Goal: Contribute content: Contribute content

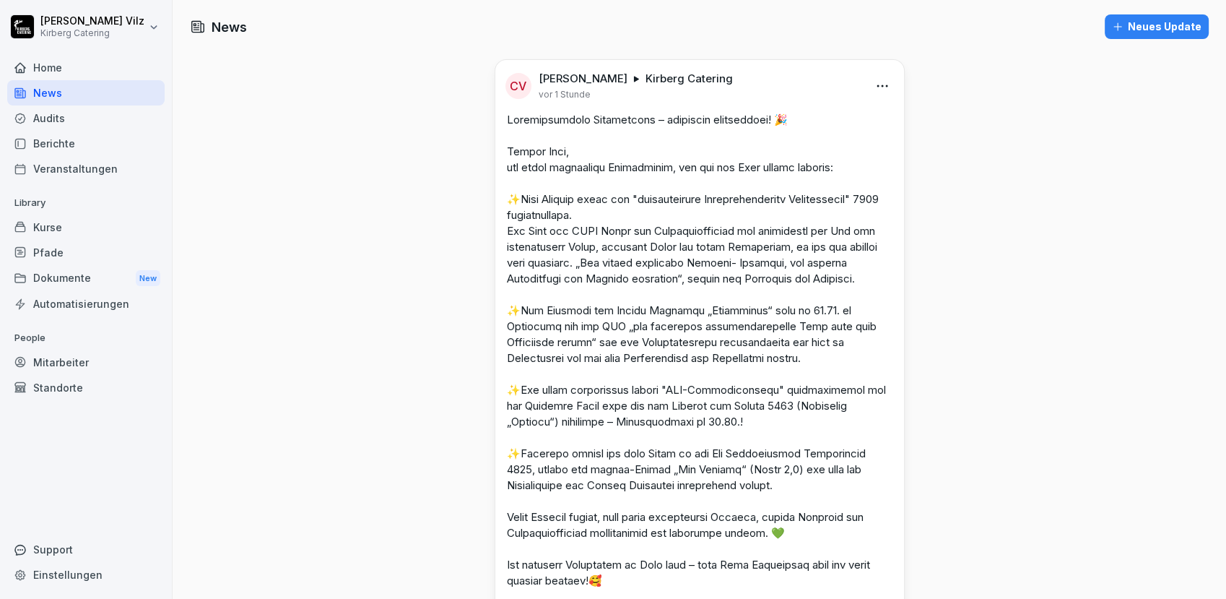
scroll to position [321, 0]
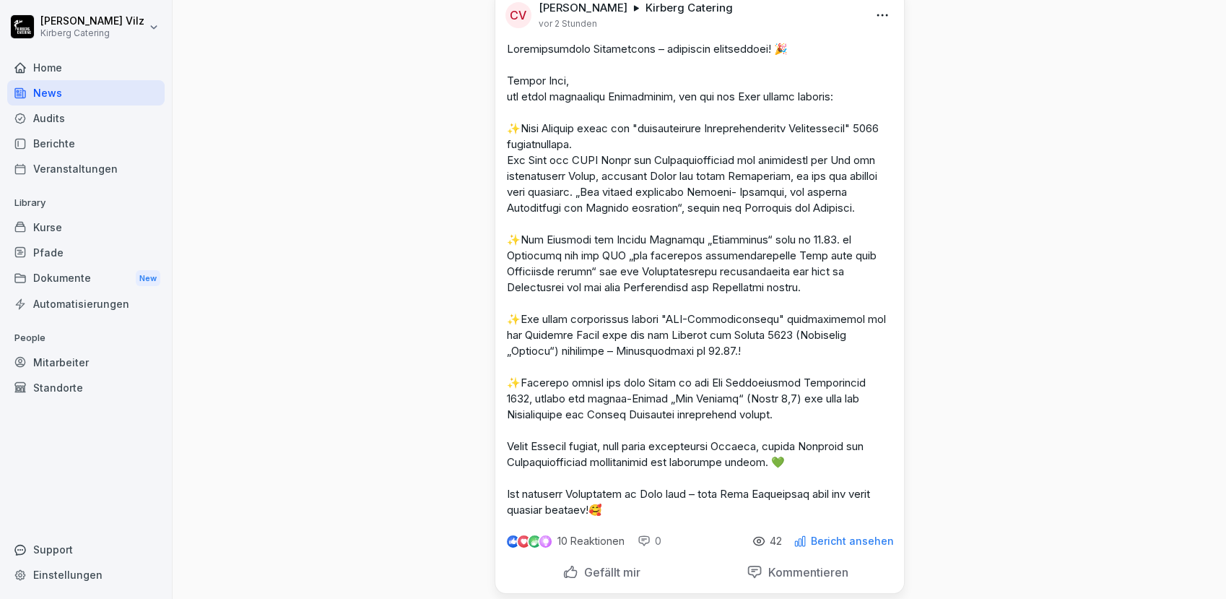
scroll to position [240, 0]
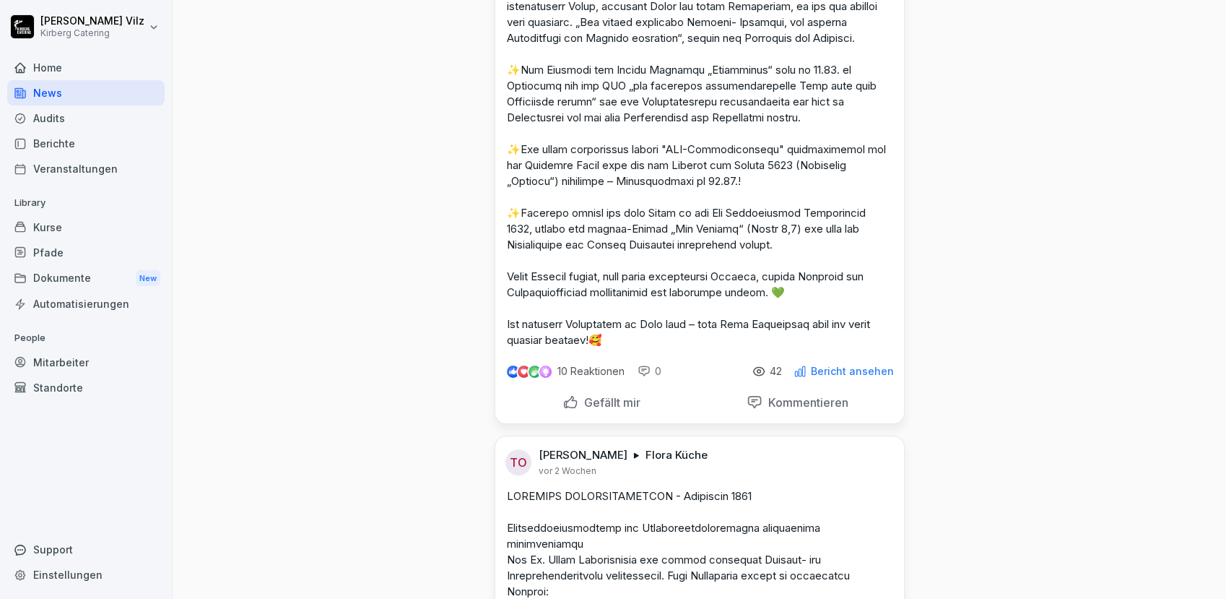
click at [832, 377] on p "Bericht ansehen" at bounding box center [852, 371] width 83 height 12
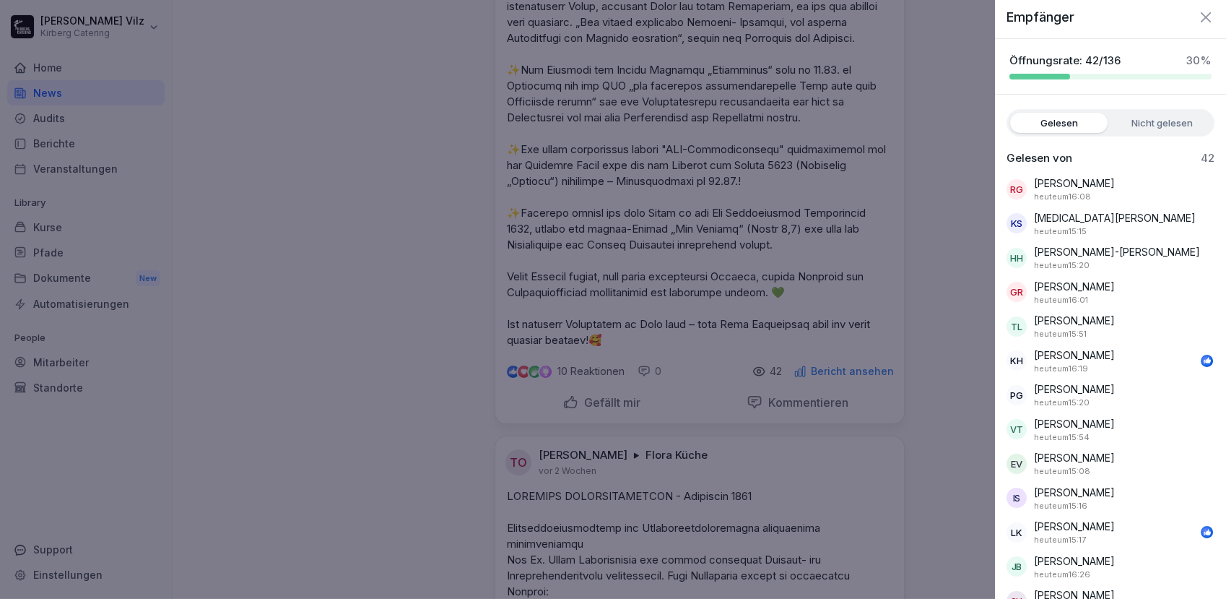
scroll to position [0, 0]
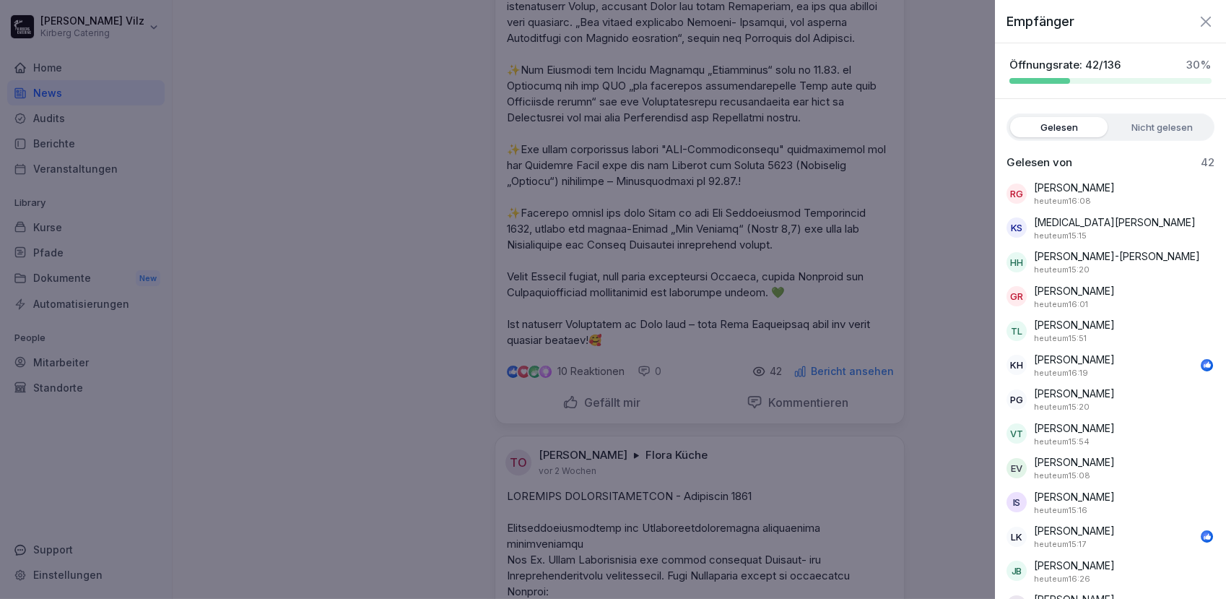
click at [960, 278] on div at bounding box center [613, 299] width 1226 height 599
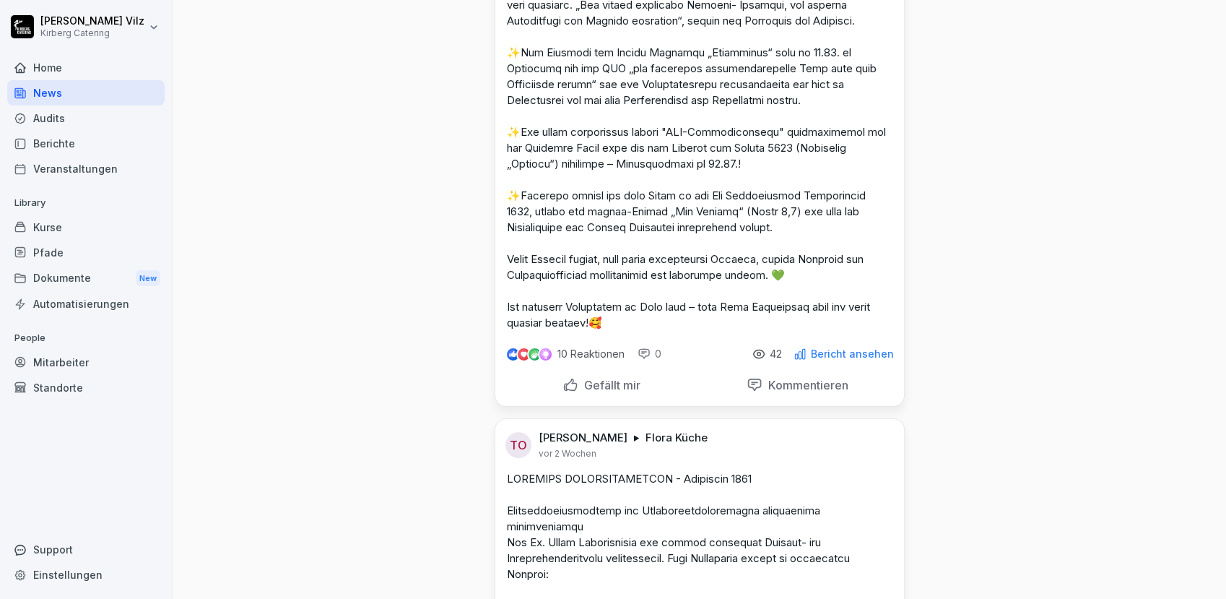
scroll to position [240, 0]
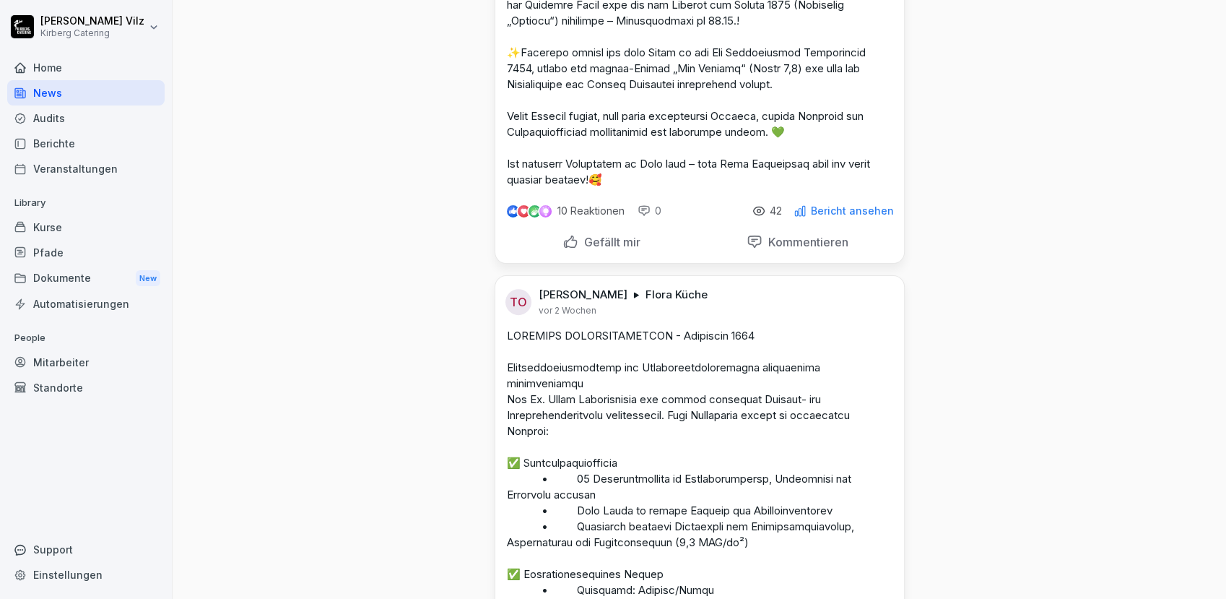
scroll to position [160, 0]
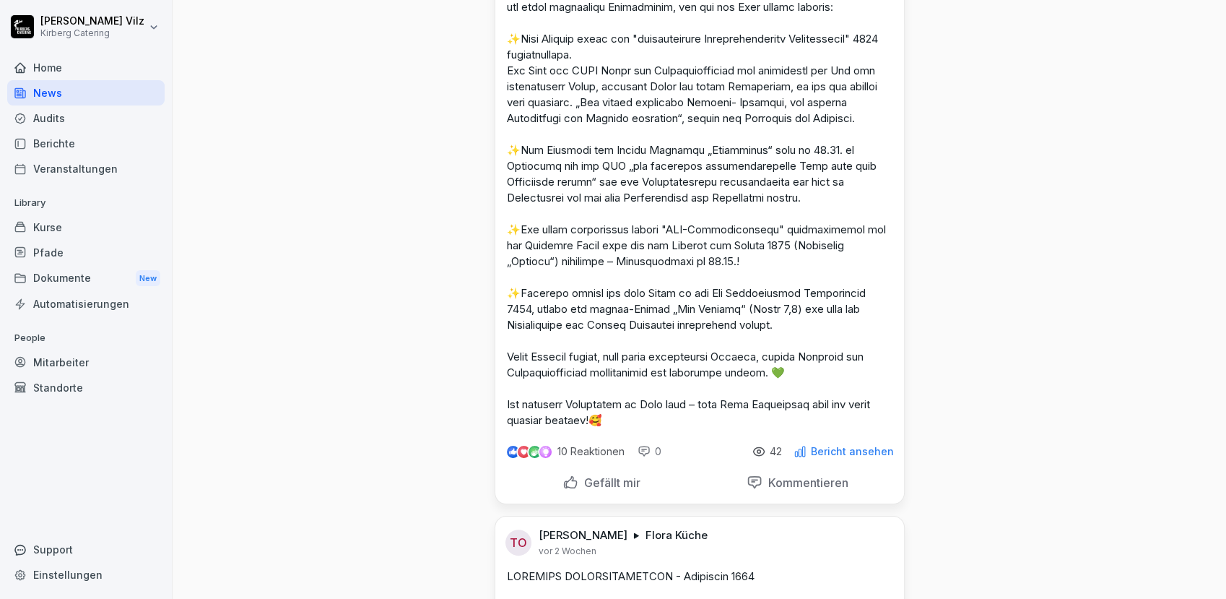
click at [838, 457] on p "Bericht ansehen" at bounding box center [852, 452] width 83 height 12
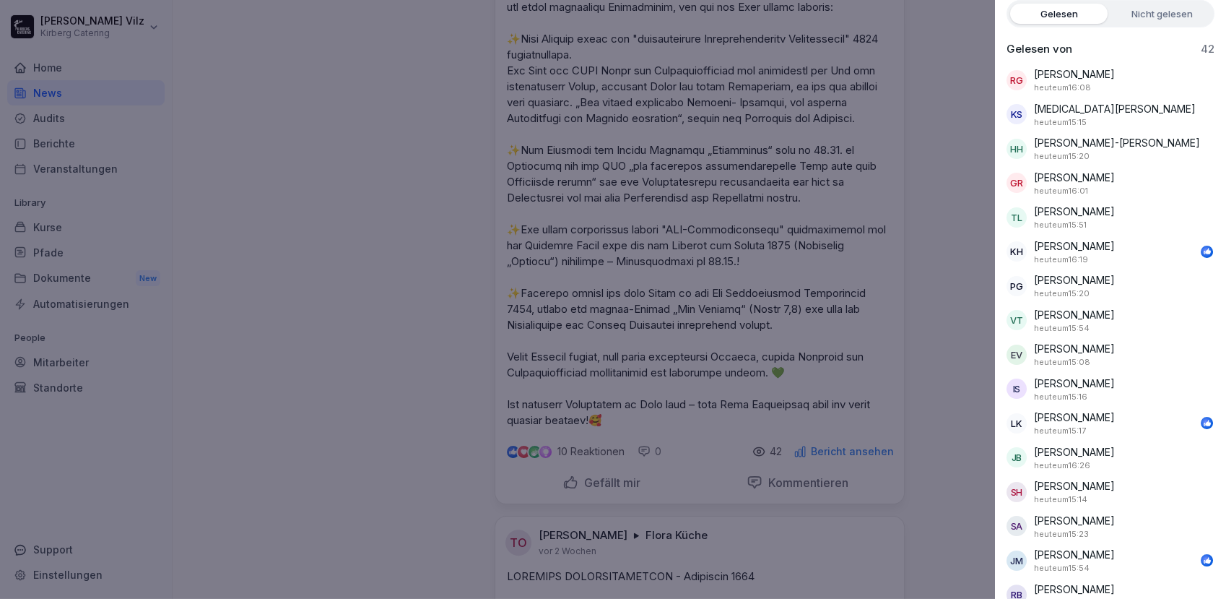
scroll to position [0, 0]
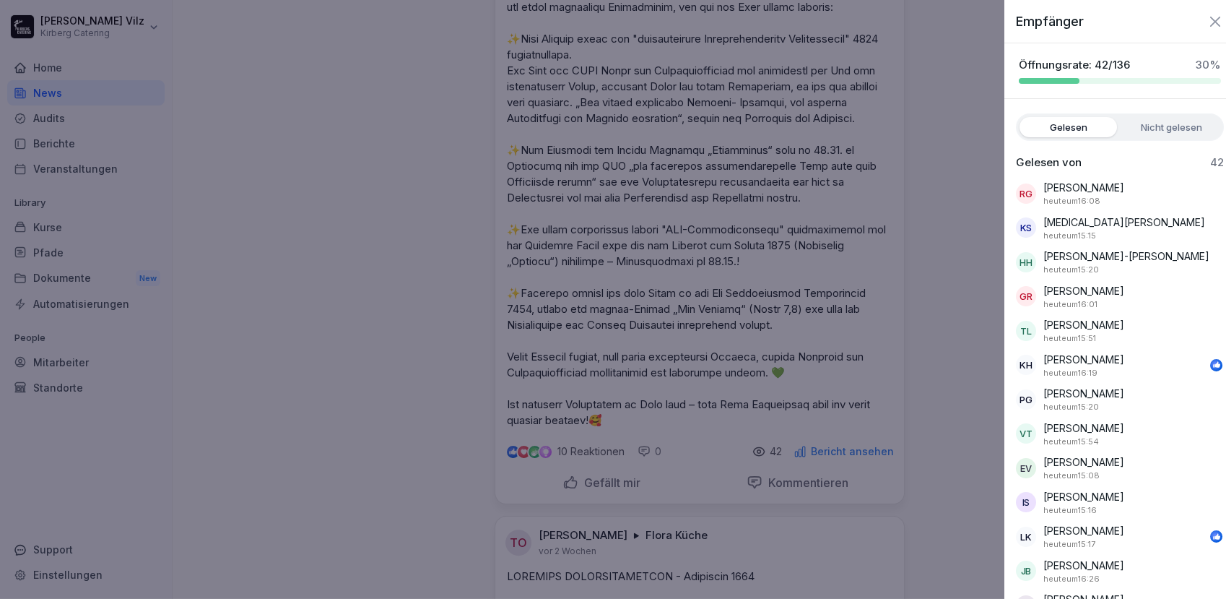
click at [961, 133] on div at bounding box center [613, 299] width 1226 height 599
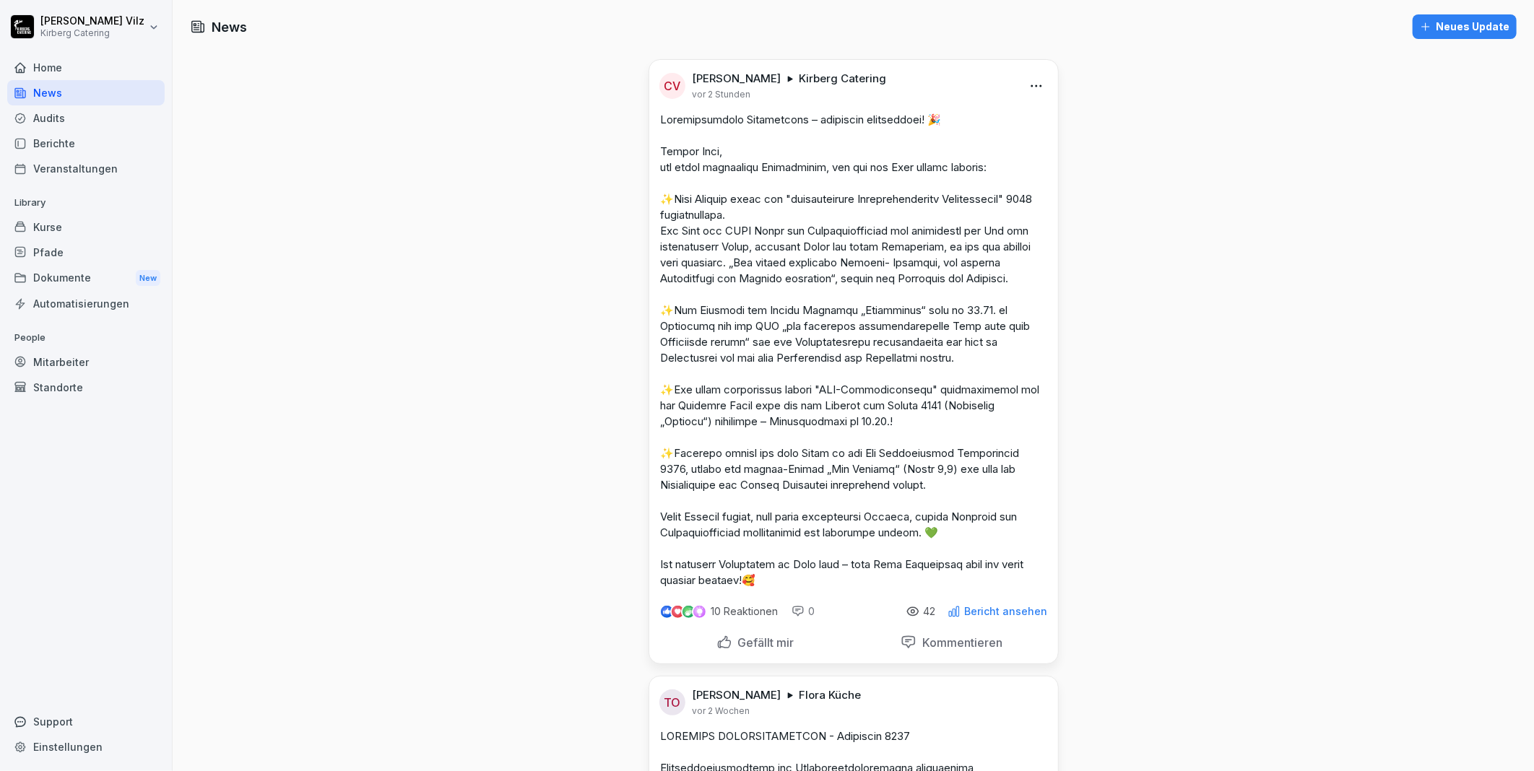
click at [62, 68] on div "Home" at bounding box center [85, 67] width 157 height 25
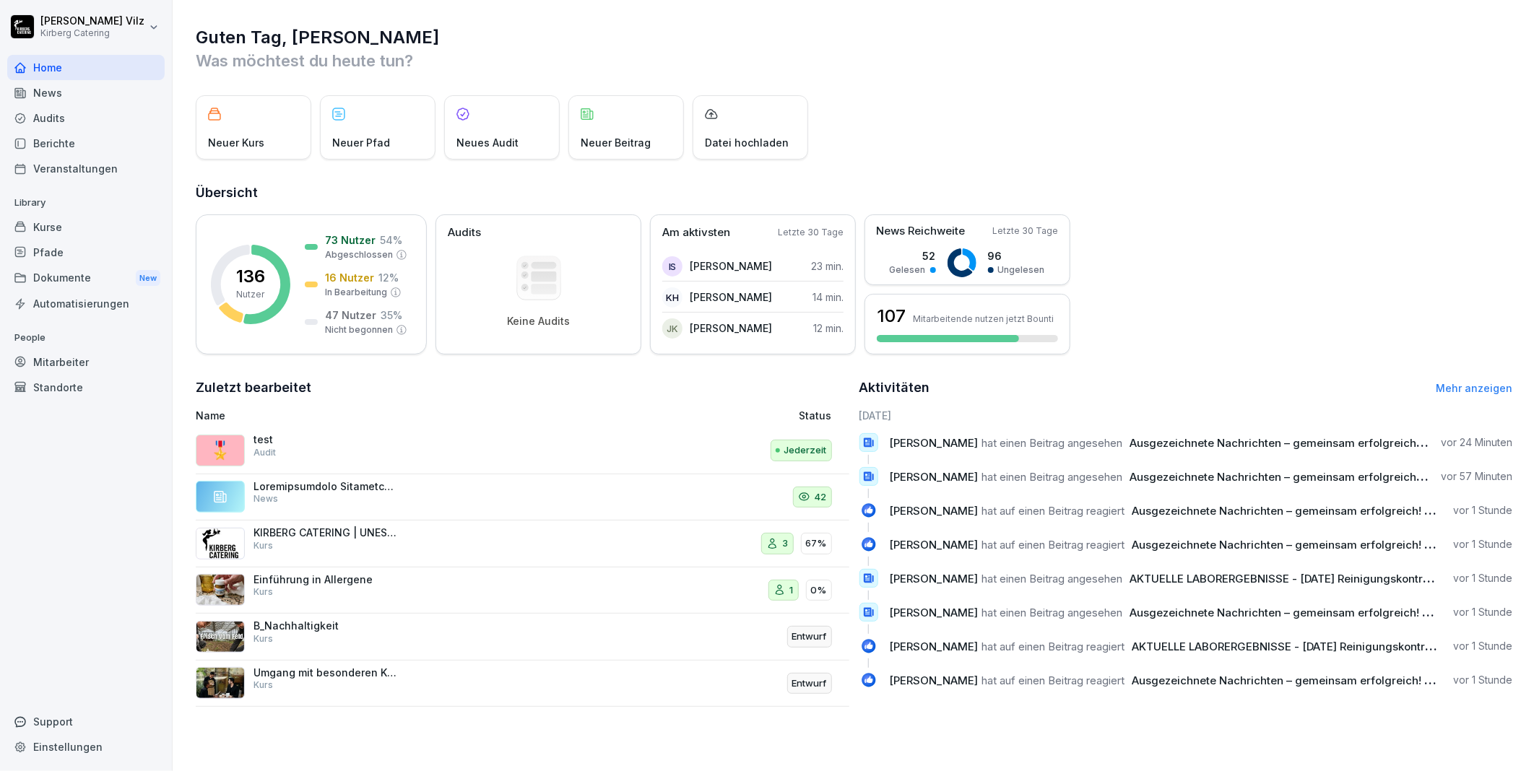
click at [339, 450] on div "test Audit" at bounding box center [325, 446] width 144 height 26
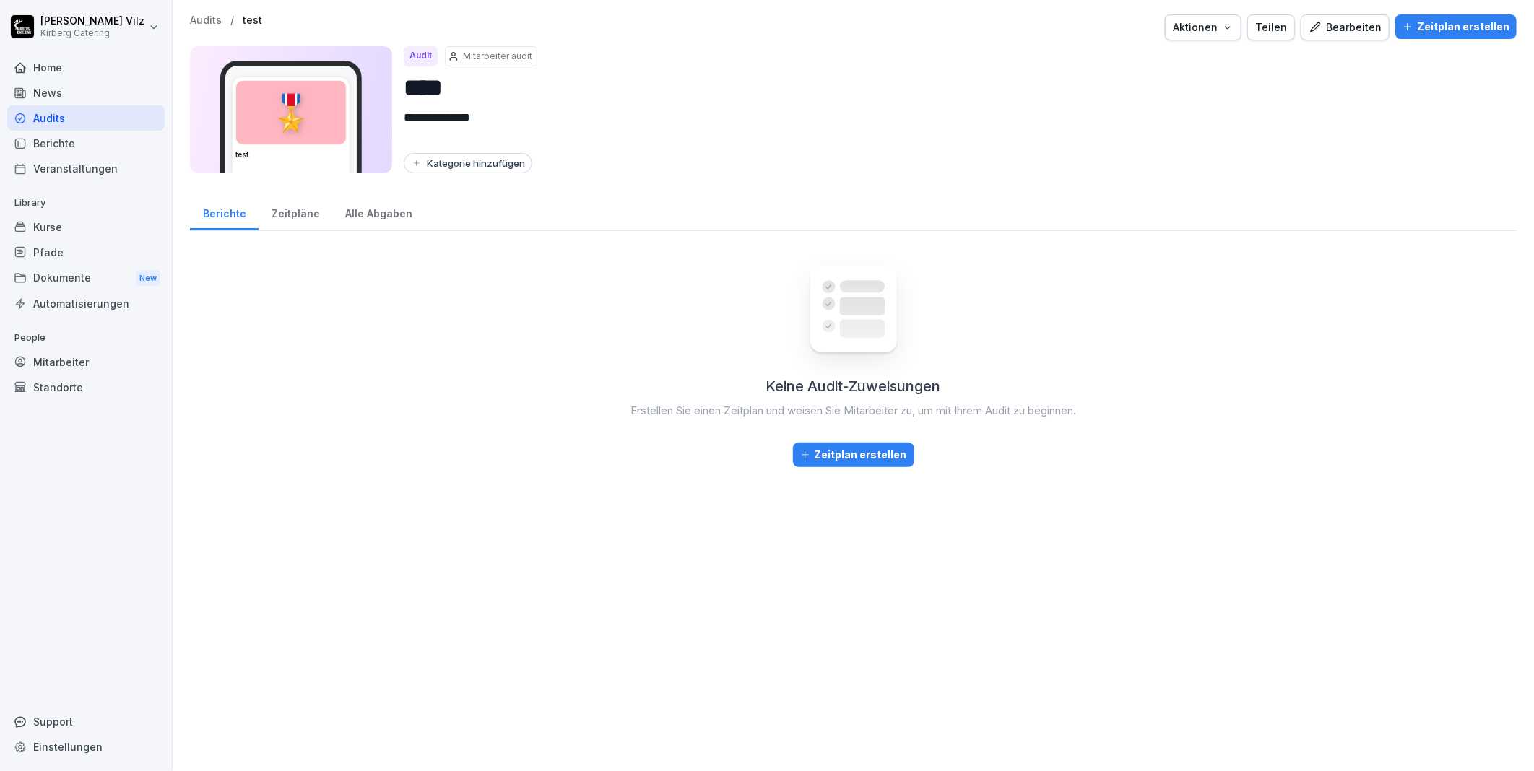
click at [61, 385] on div "Standorte" at bounding box center [85, 387] width 157 height 25
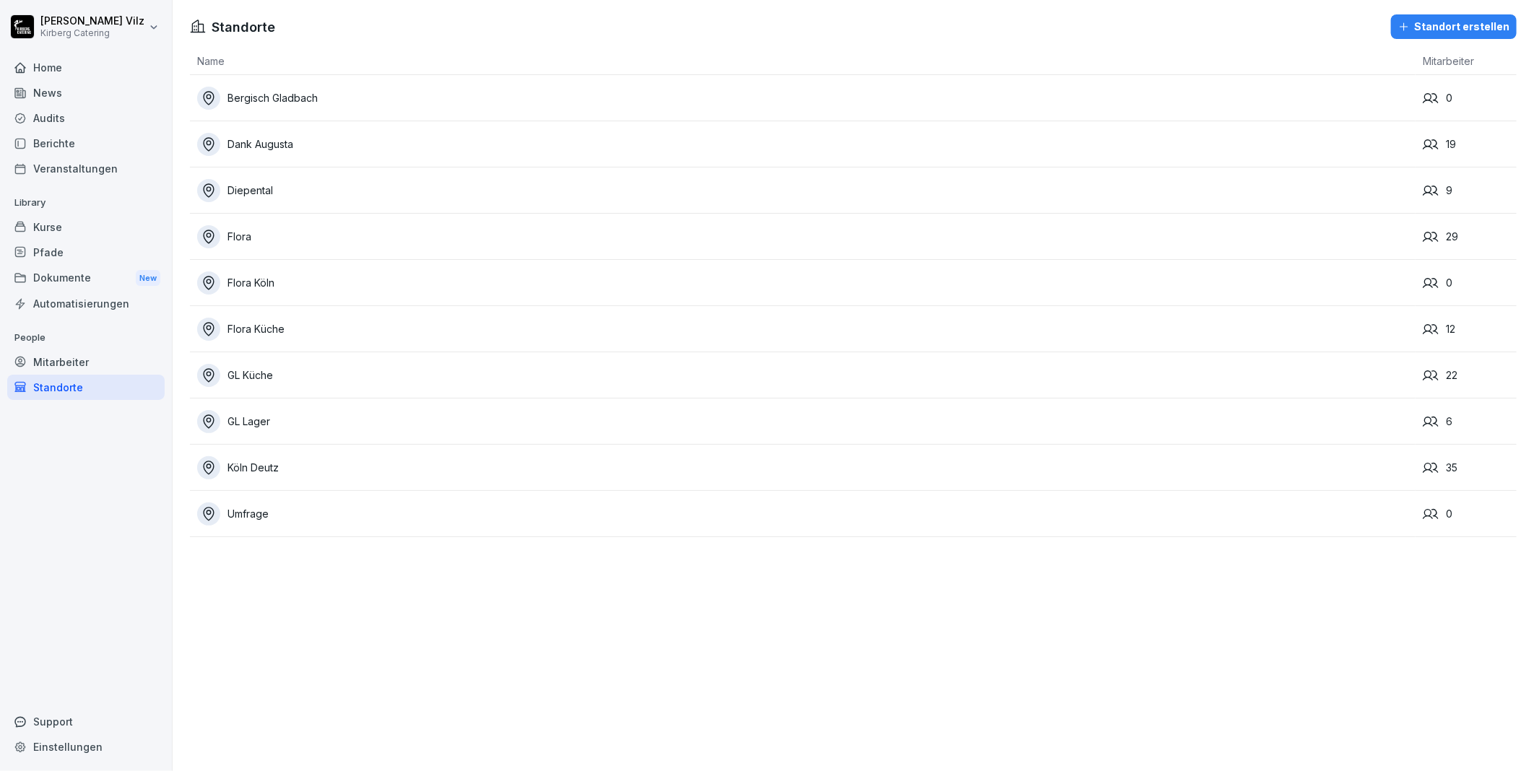
click at [63, 118] on div "Audits" at bounding box center [85, 117] width 157 height 25
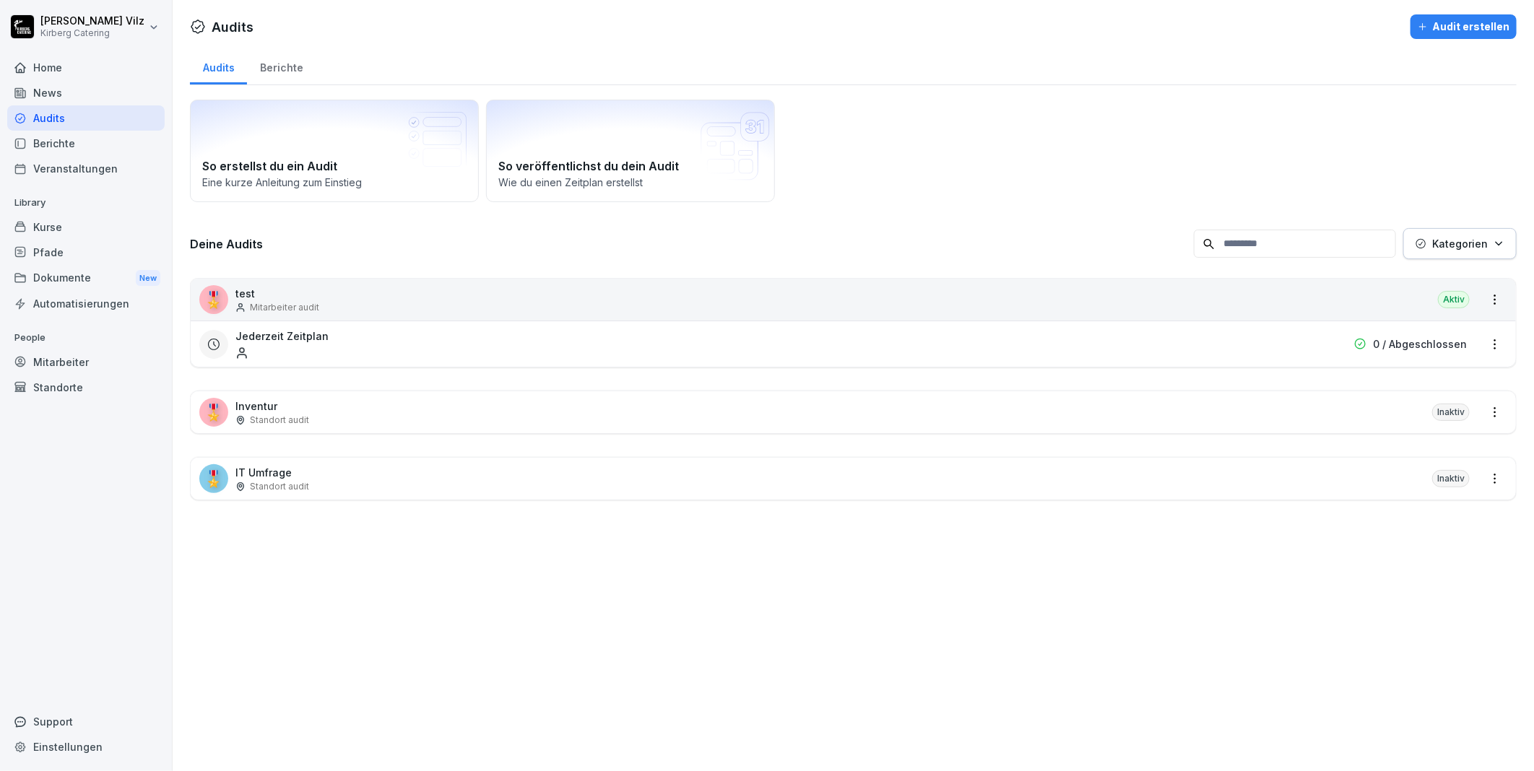
click at [1485, 342] on html "Christiane Vilz Kirberg Catering Home News Audits Berichte Veranstaltungen Libr…" at bounding box center [767, 385] width 1534 height 771
click at [0, 0] on link "Zeitplan bearbeiten" at bounding box center [0, 0] width 0 height 0
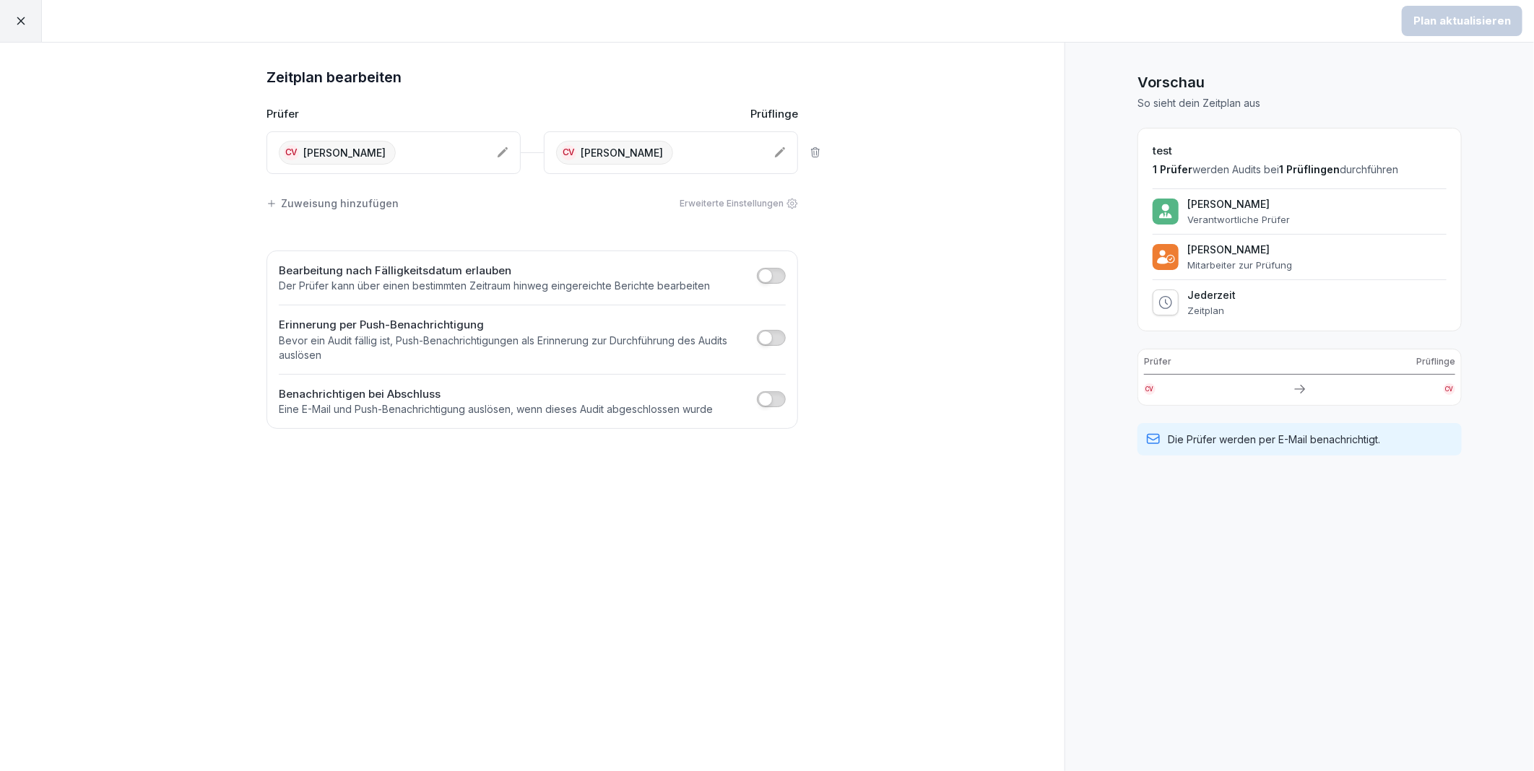
click at [501, 149] on icon at bounding box center [503, 153] width 12 height 12
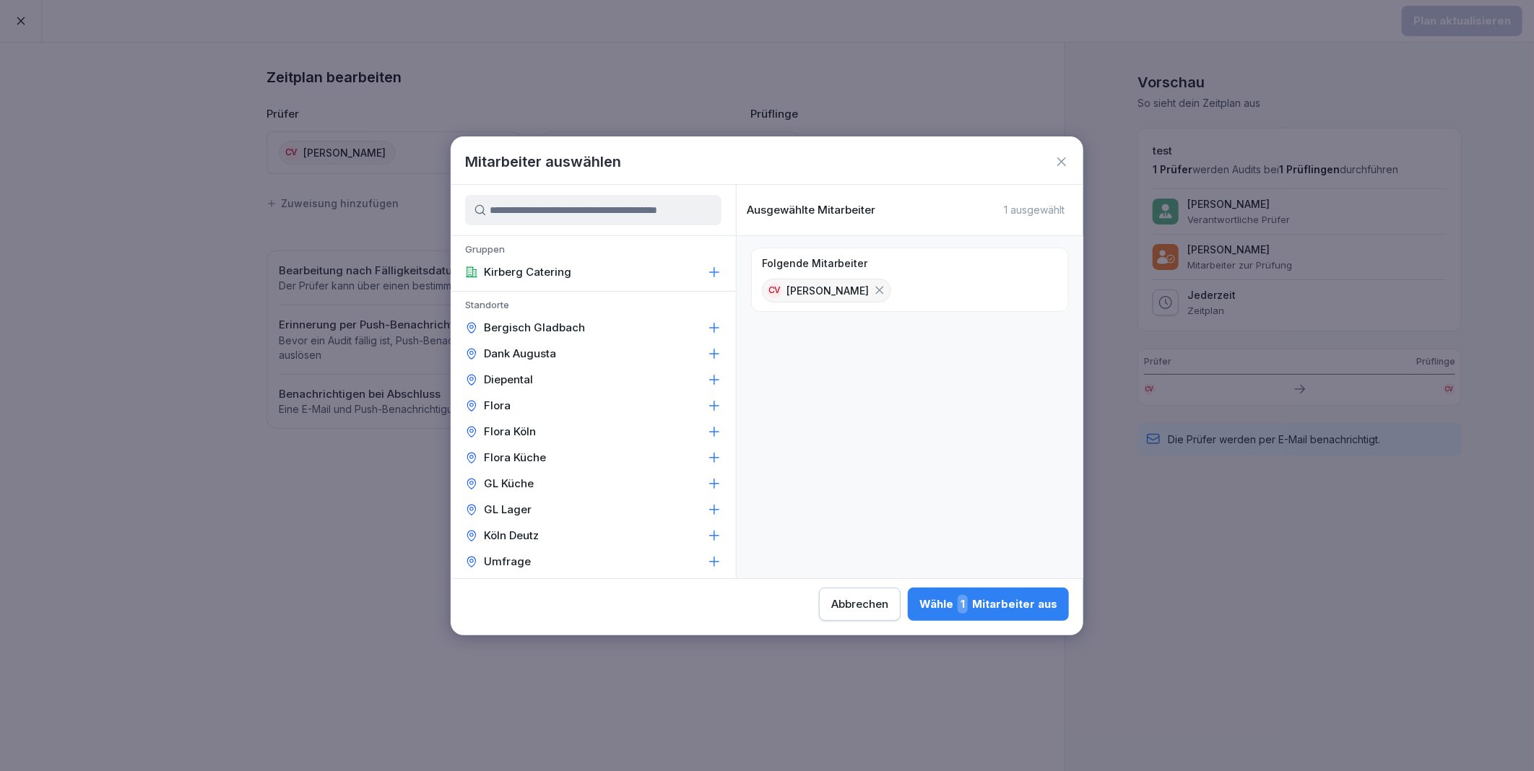
click at [529, 432] on p "Flora Köln" at bounding box center [510, 432] width 52 height 14
click at [976, 604] on div "Wähle 1 Mitarbeiter aus" at bounding box center [988, 604] width 138 height 19
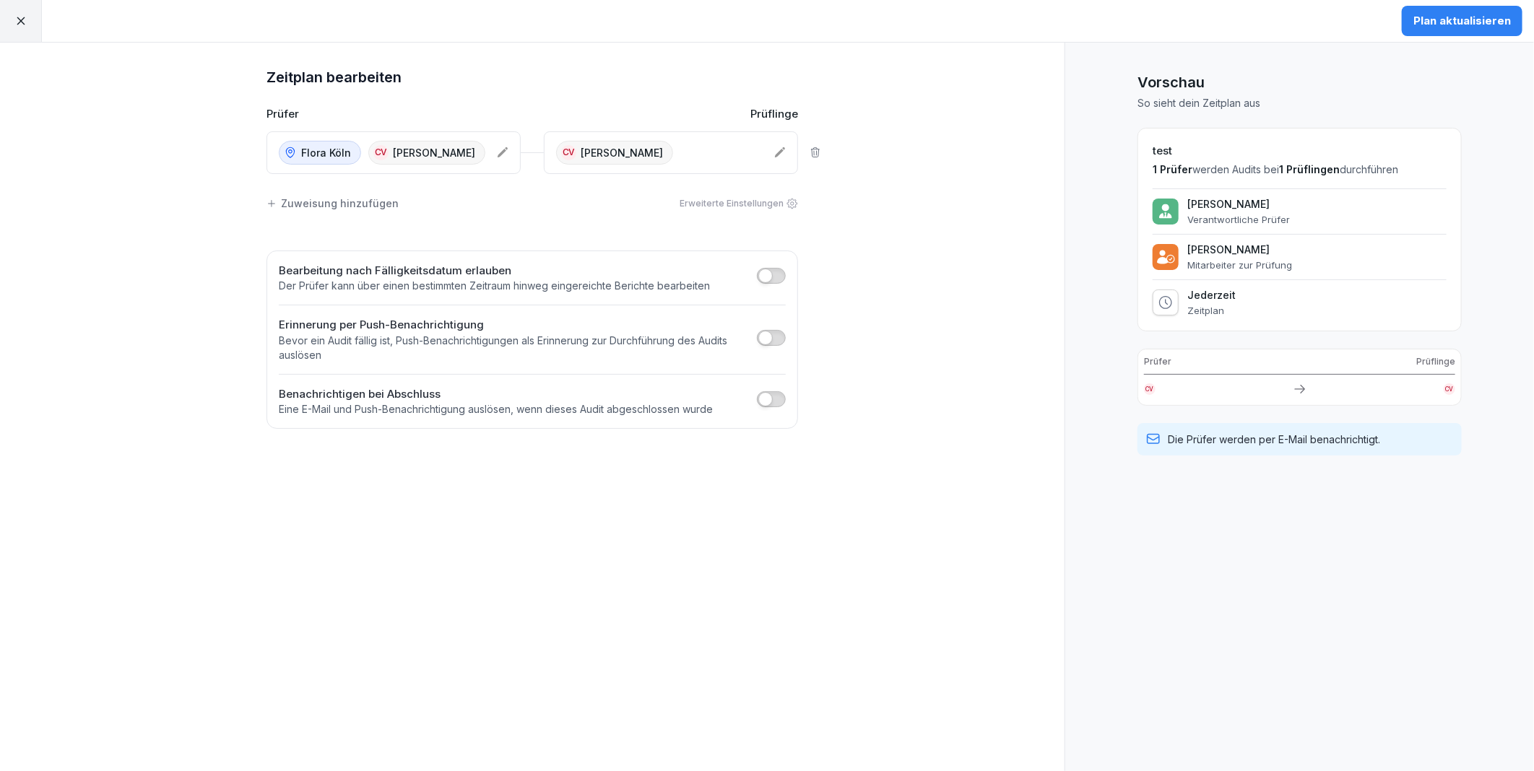
click at [1448, 30] on button "Plan aktualisieren" at bounding box center [1462, 21] width 121 height 30
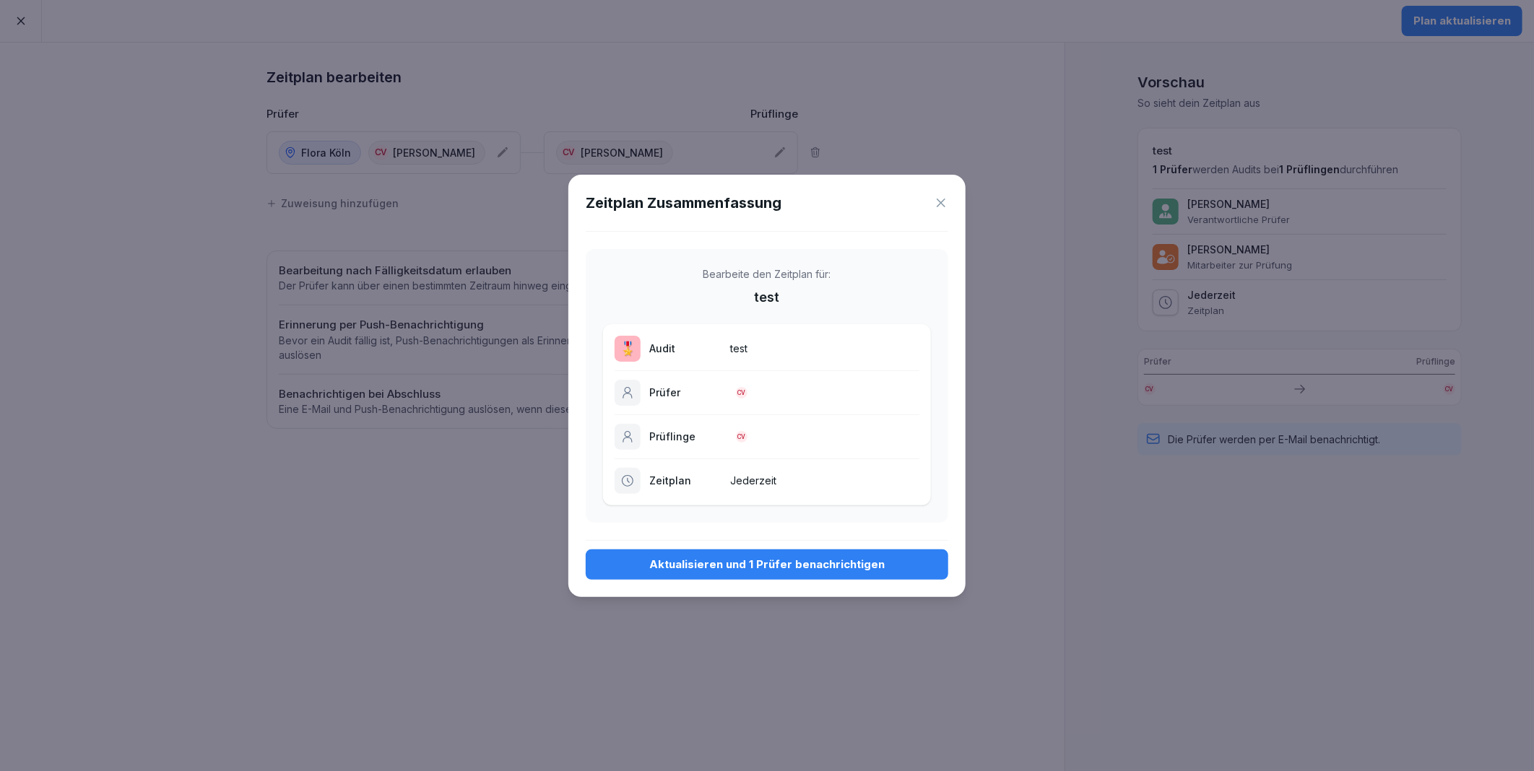
click at [742, 565] on div "Aktualisieren und 1 Prüfer benachrichtigen" at bounding box center [766, 565] width 339 height 16
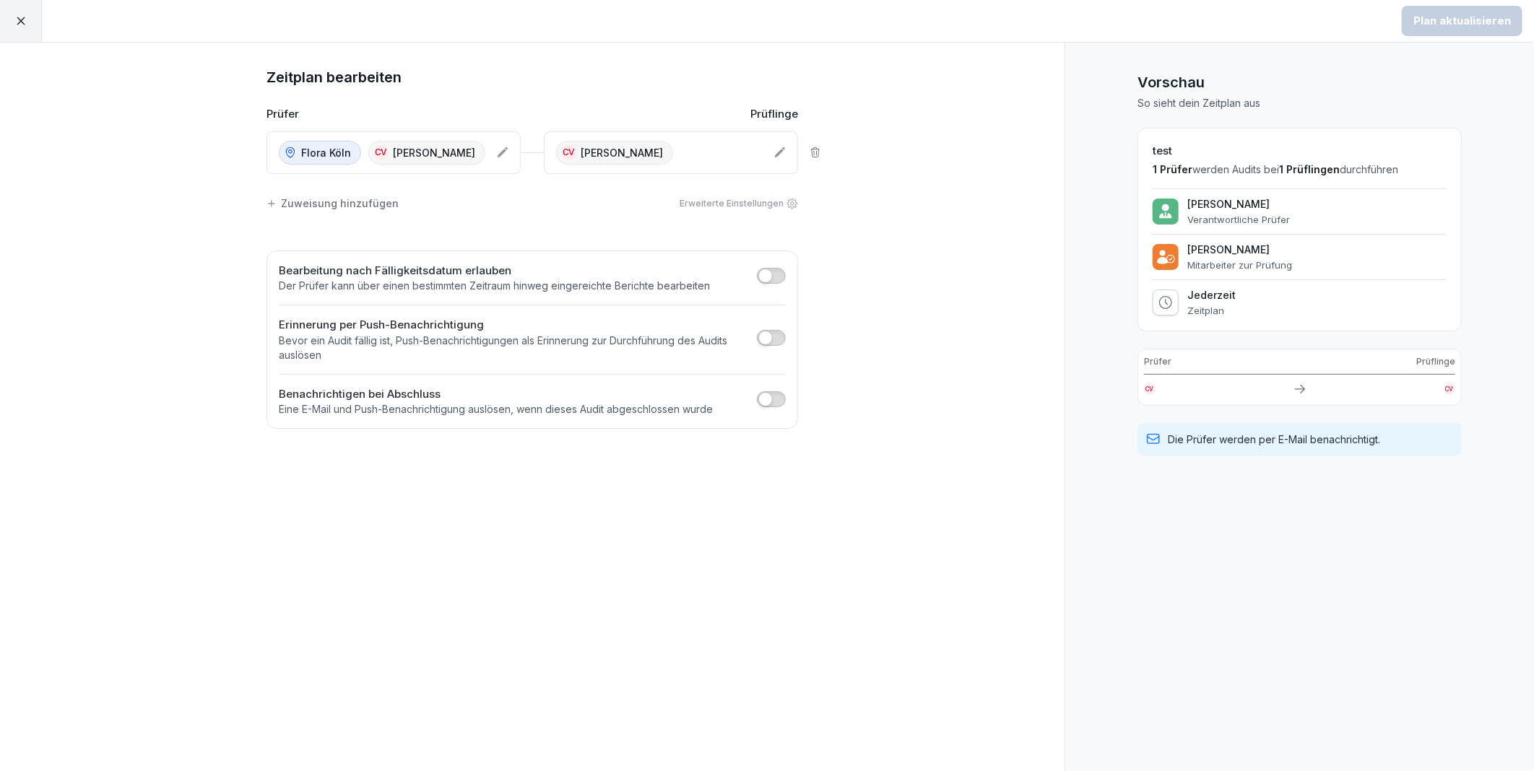
click at [22, 22] on icon at bounding box center [20, 20] width 13 height 13
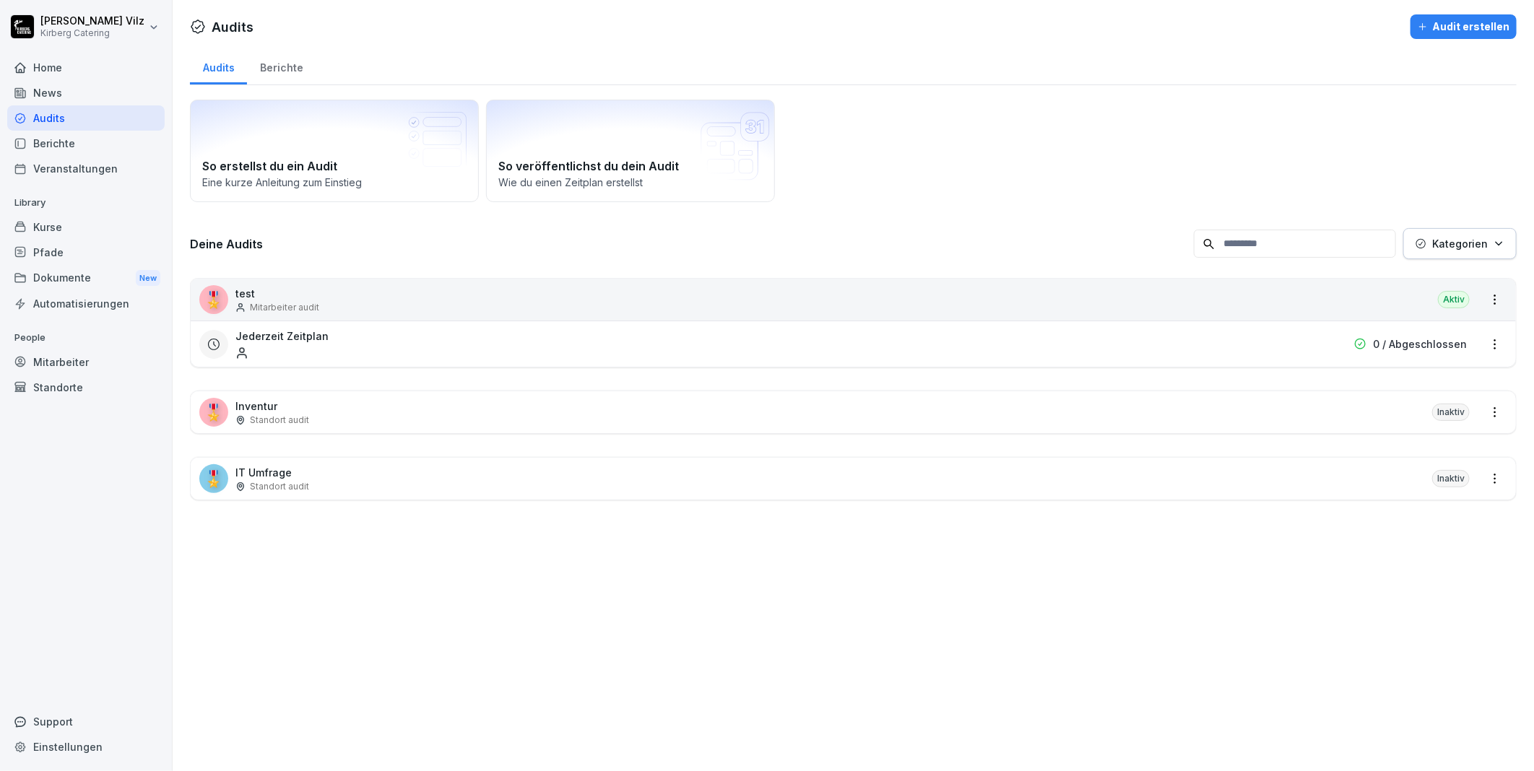
click at [58, 67] on div "Home" at bounding box center [85, 67] width 157 height 25
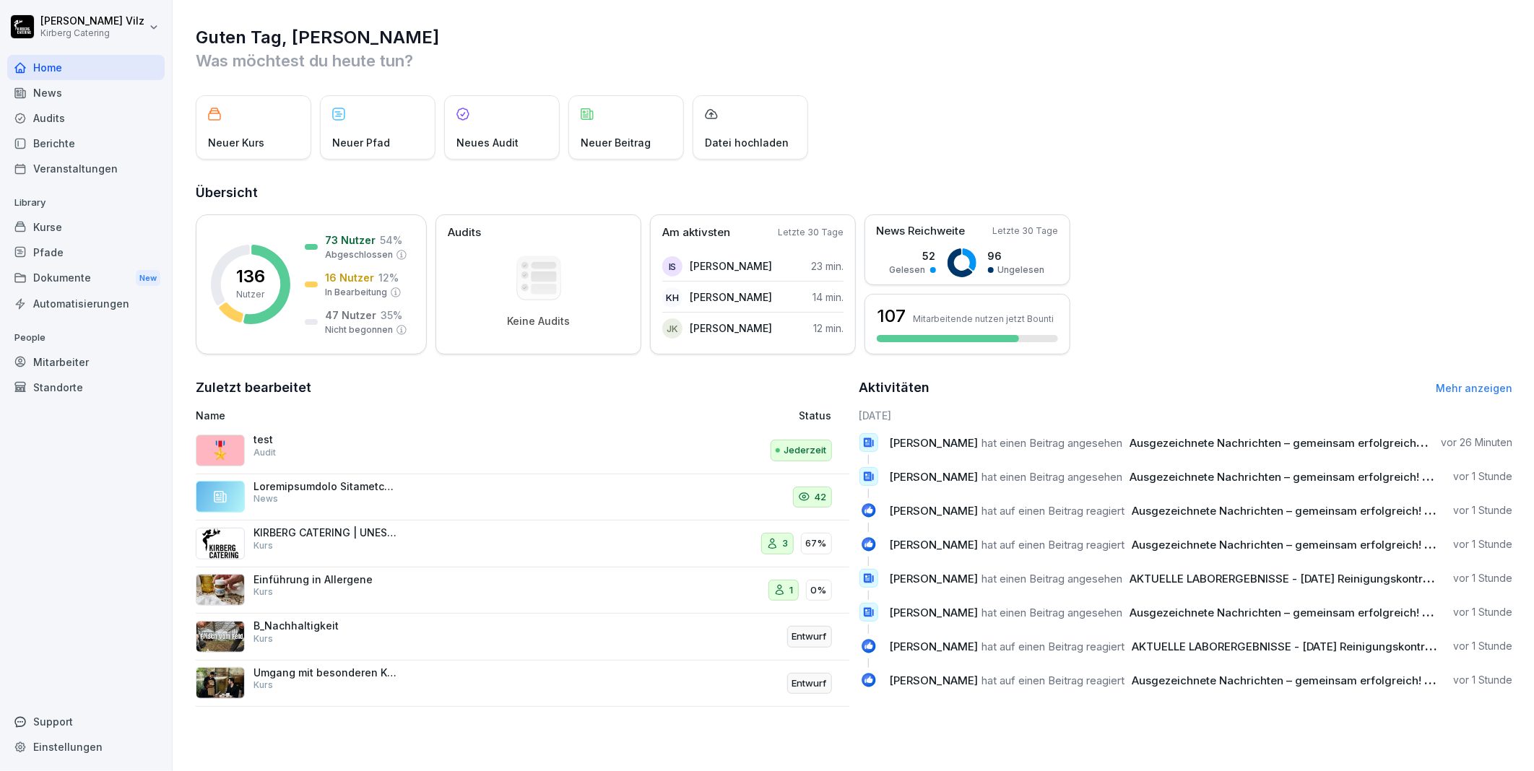
click at [51, 121] on div "Audits" at bounding box center [85, 117] width 157 height 25
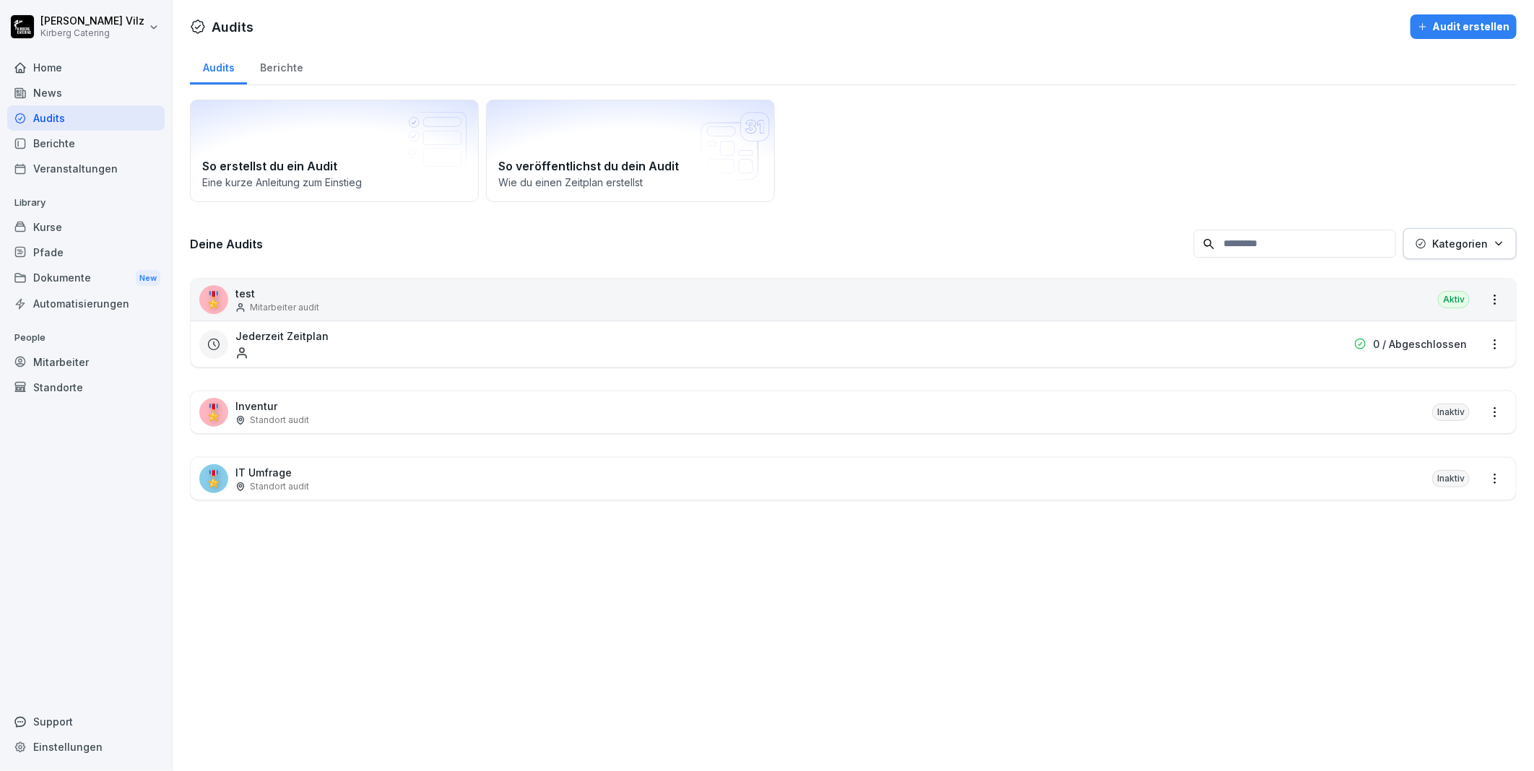
click at [44, 225] on div "Kurse" at bounding box center [85, 226] width 157 height 25
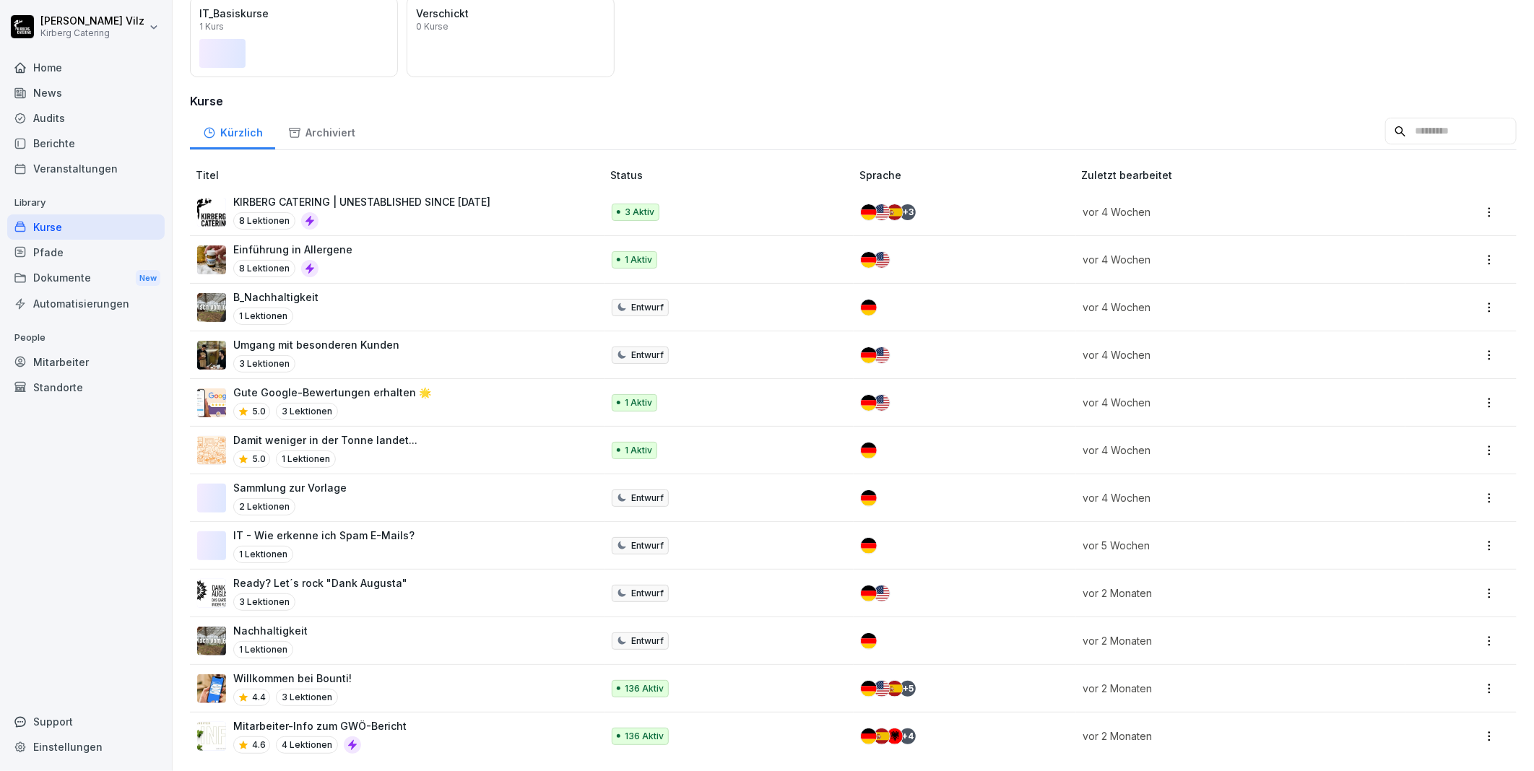
scroll to position [160, 0]
click at [1477, 536] on html "Christiane Vilz Kirberg Catering Home News Audits Berichte Veranstaltungen Libr…" at bounding box center [767, 385] width 1534 height 771
click at [1373, 645] on div "Archivieren" at bounding box center [1382, 648] width 54 height 15
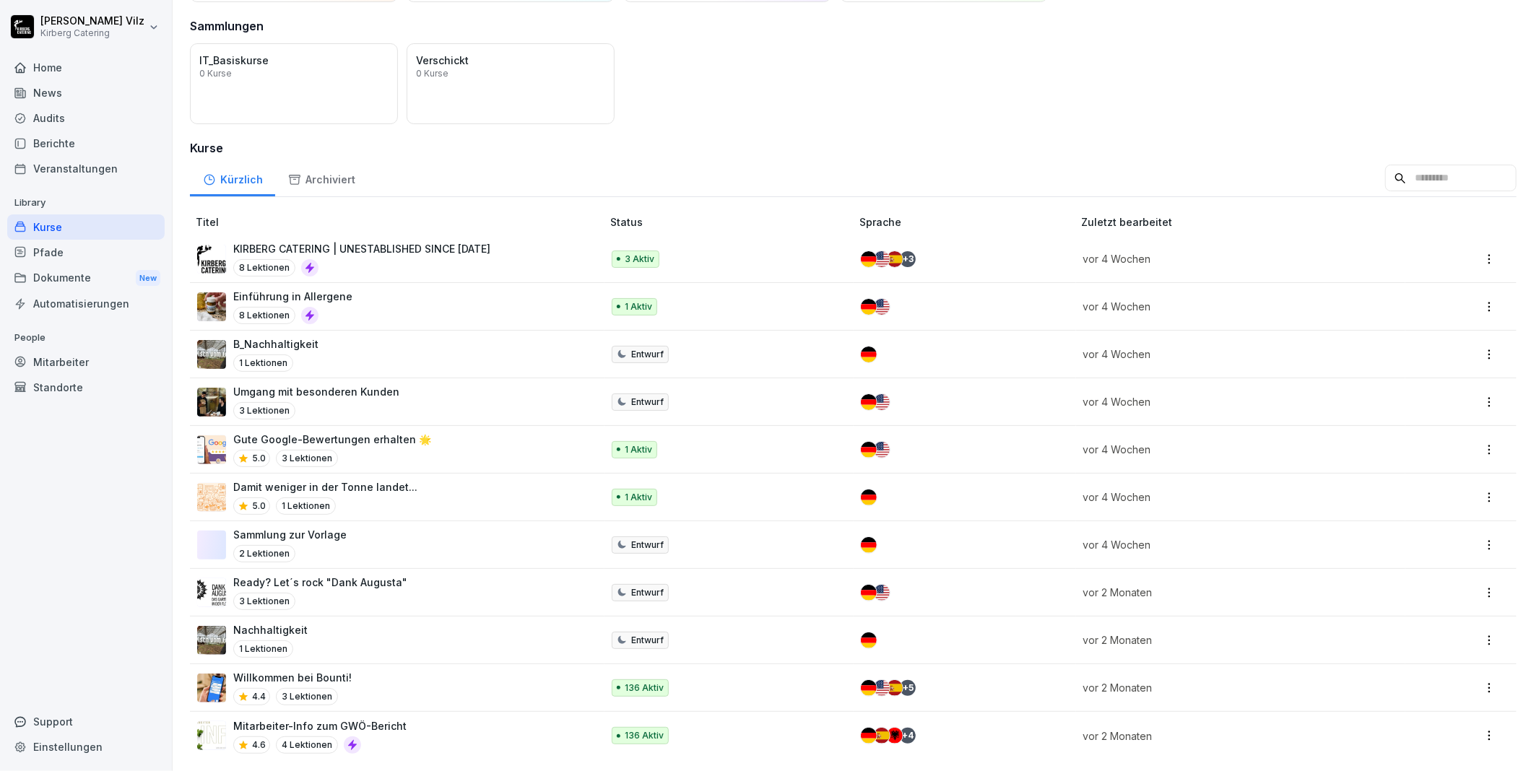
scroll to position [112, 0]
click at [365, 527] on div "Sammlung zur Vorlage 2 Lektionen" at bounding box center [392, 544] width 390 height 35
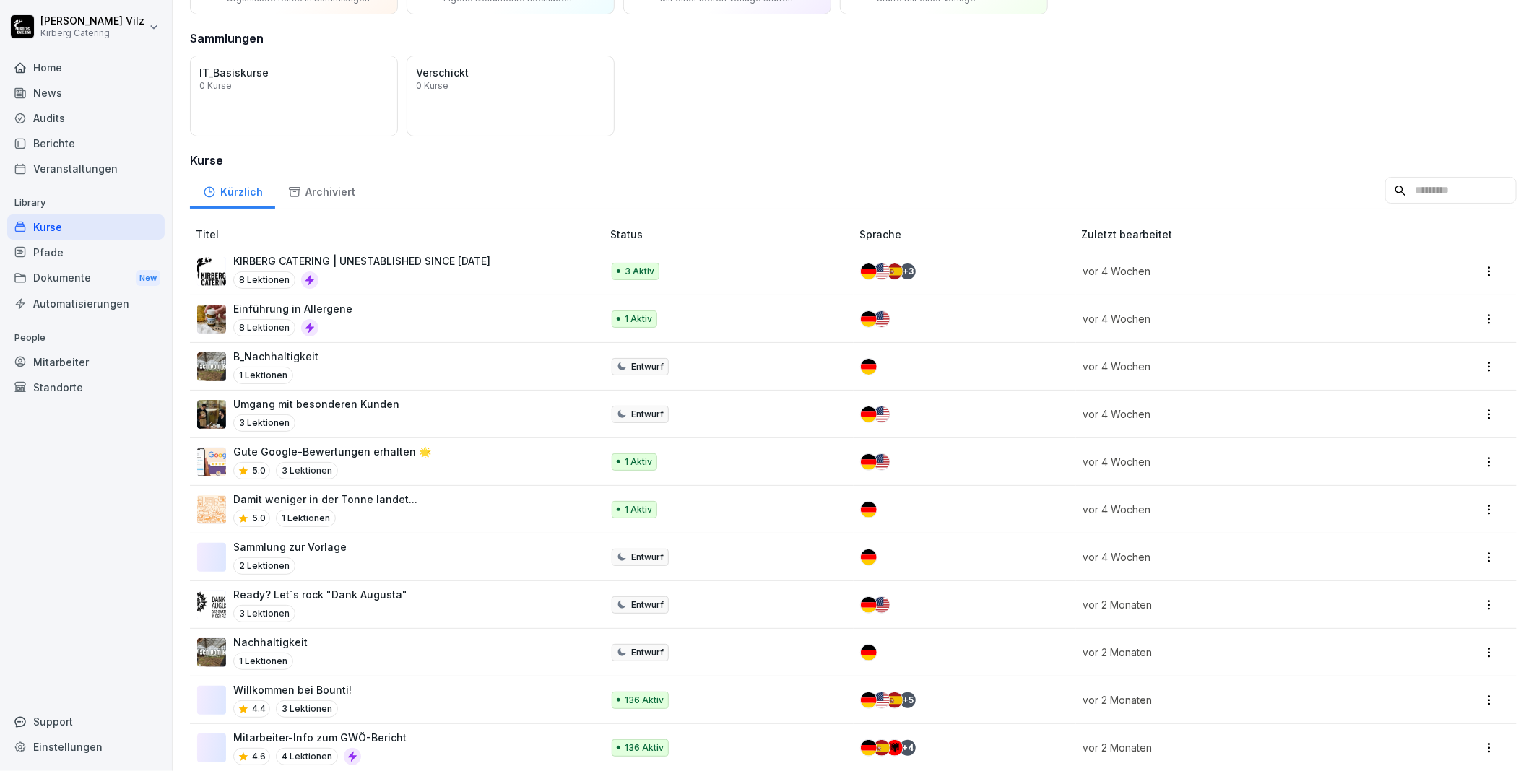
scroll to position [112, 0]
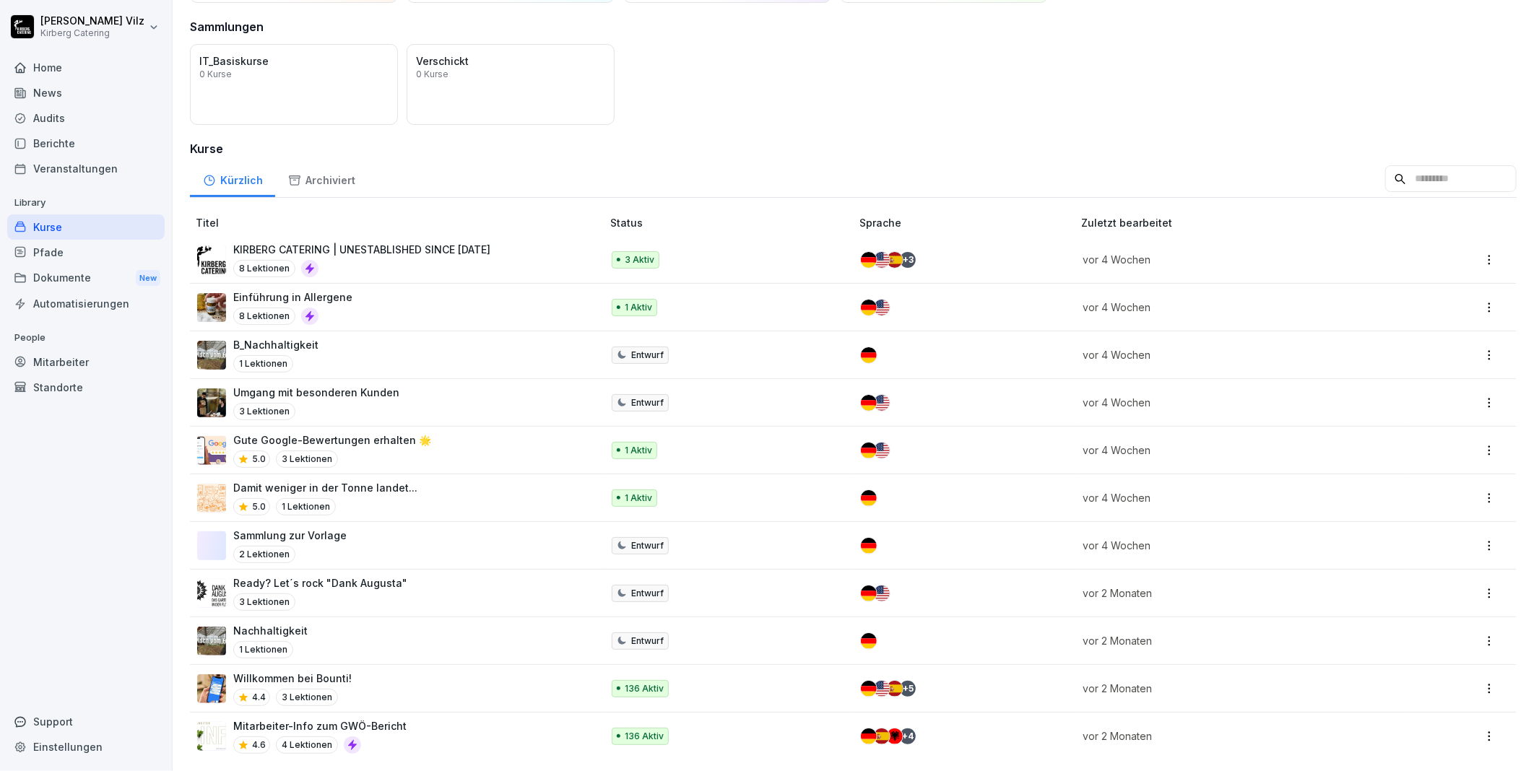
click at [1476, 529] on html "Christiane Vilz Kirberg Catering Home News Audits Berichte Veranstaltungen Libr…" at bounding box center [767, 385] width 1534 height 771
click at [1366, 644] on div "Archivieren" at bounding box center [1382, 648] width 54 height 15
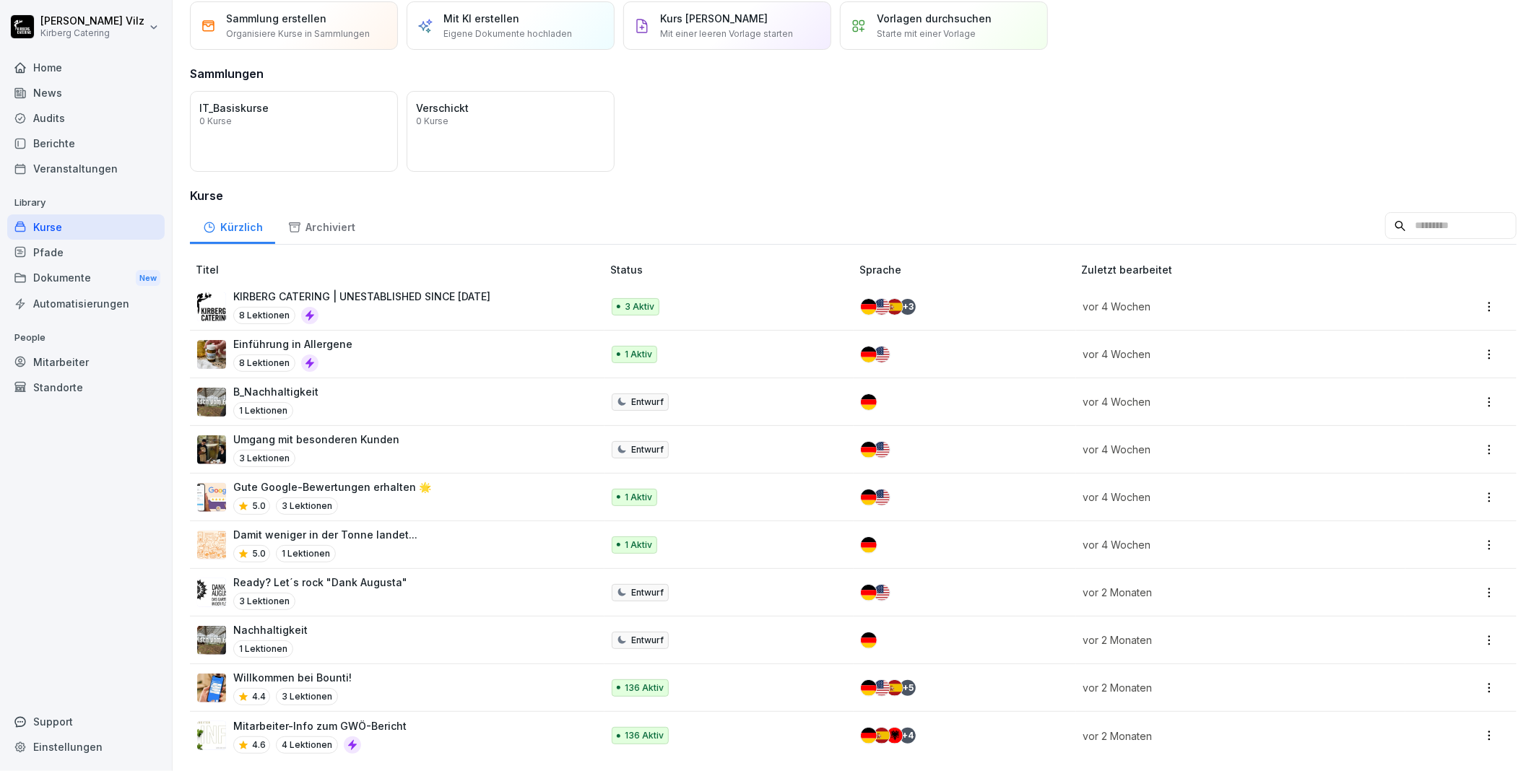
click at [440, 432] on div "Umgang mit besonderen Kunden 3 Lektionen" at bounding box center [392, 449] width 390 height 35
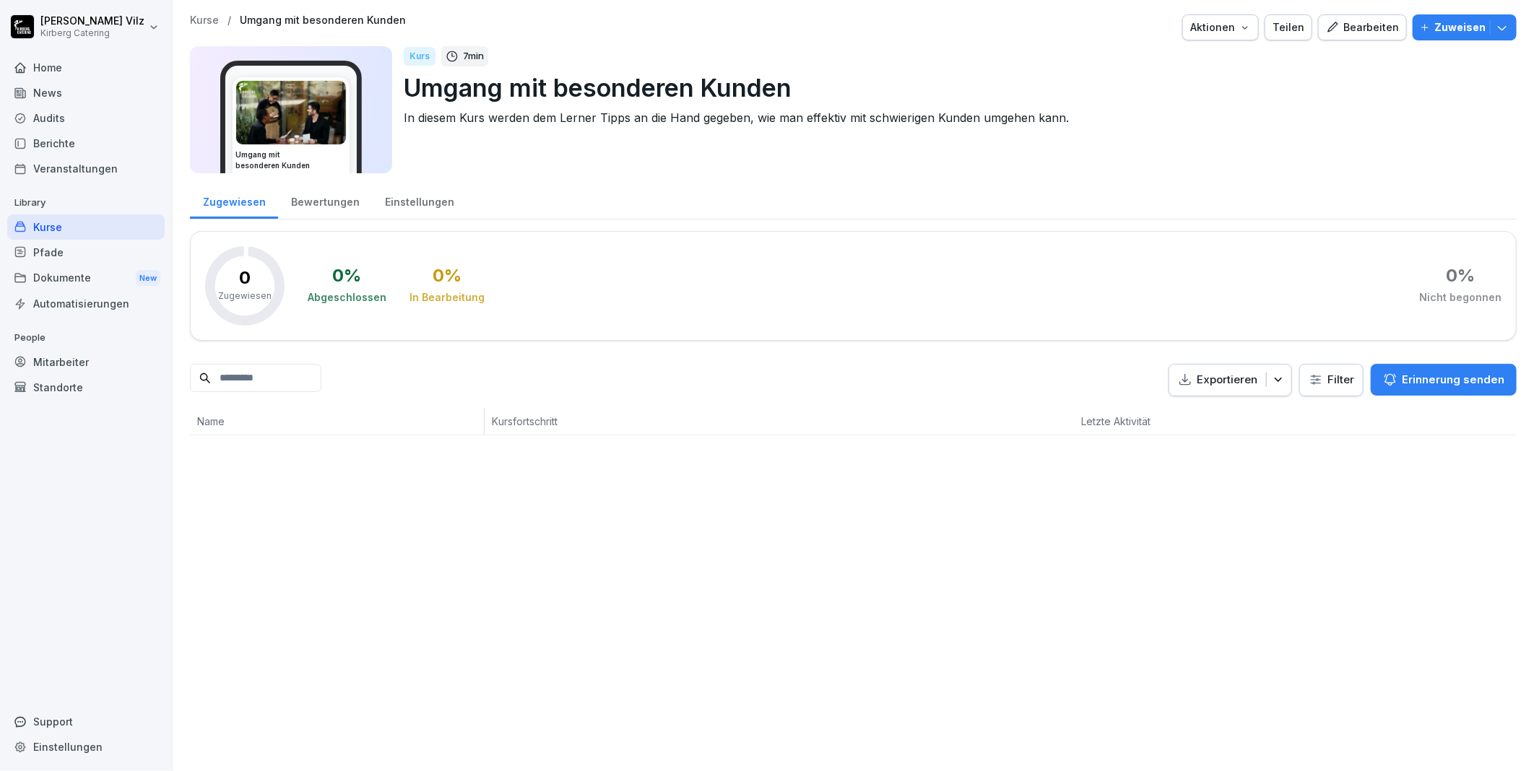
click at [474, 90] on p "Umgang mit besonderen Kunden" at bounding box center [954, 87] width 1101 height 37
click at [487, 92] on p "Umgang mit besonderen Kunden" at bounding box center [954, 87] width 1101 height 37
click at [1363, 25] on div "Bearbeiten" at bounding box center [1362, 27] width 73 height 16
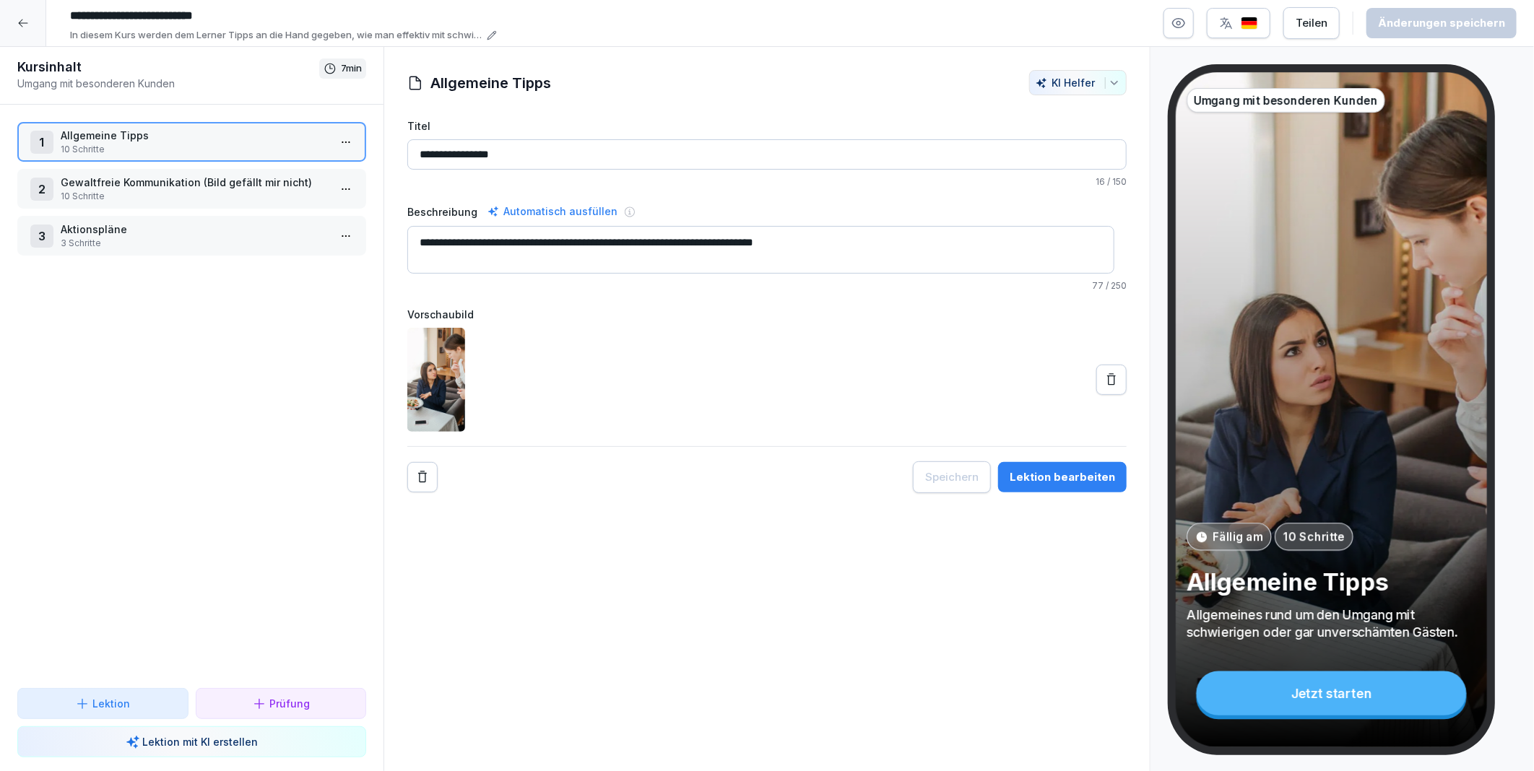
click at [191, 83] on p "Umgang mit besonderen Kunden" at bounding box center [168, 83] width 302 height 15
click at [152, 83] on p "Umgang mit besonderen Kunden" at bounding box center [168, 83] width 302 height 15
click at [96, 83] on p "Umgang mit besonderen Kunden" at bounding box center [168, 83] width 302 height 15
click at [133, 12] on input "**********" at bounding box center [280, 16] width 433 height 25
click at [209, 17] on input "**********" at bounding box center [280, 16] width 433 height 25
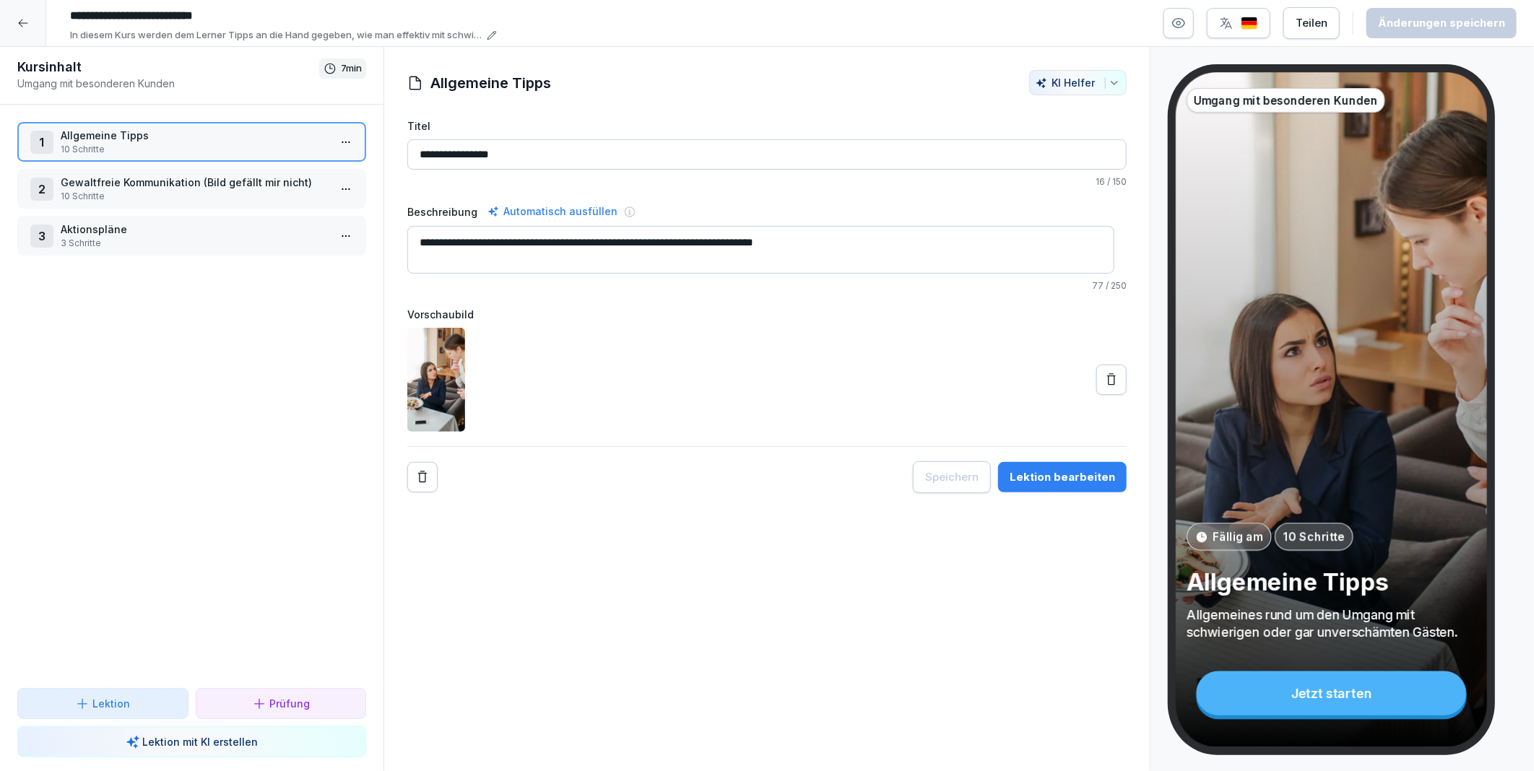
click at [280, 12] on input "**********" at bounding box center [280, 16] width 433 height 25
type input "**********"
click at [263, 450] on div "1 Allgemeine Tipps 10 Schritte 2 Gewaltfreie Kommunikation (Bild gefällt mir ni…" at bounding box center [191, 396] width 383 height 583
click at [1410, 17] on div "Änderungen speichern" at bounding box center [1441, 23] width 127 height 16
click at [19, 20] on icon at bounding box center [23, 23] width 12 height 12
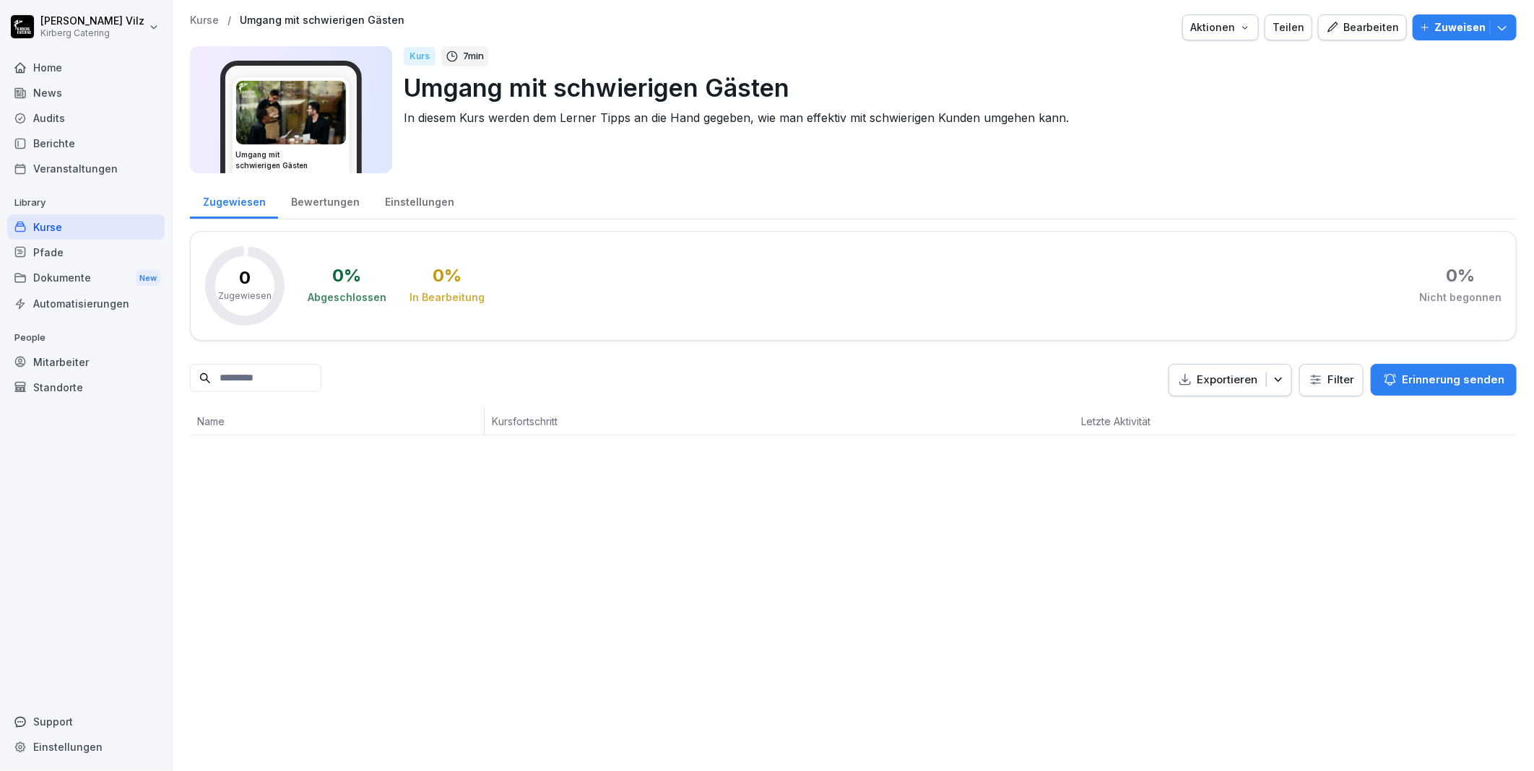
click at [51, 222] on div "Kurse" at bounding box center [85, 226] width 157 height 25
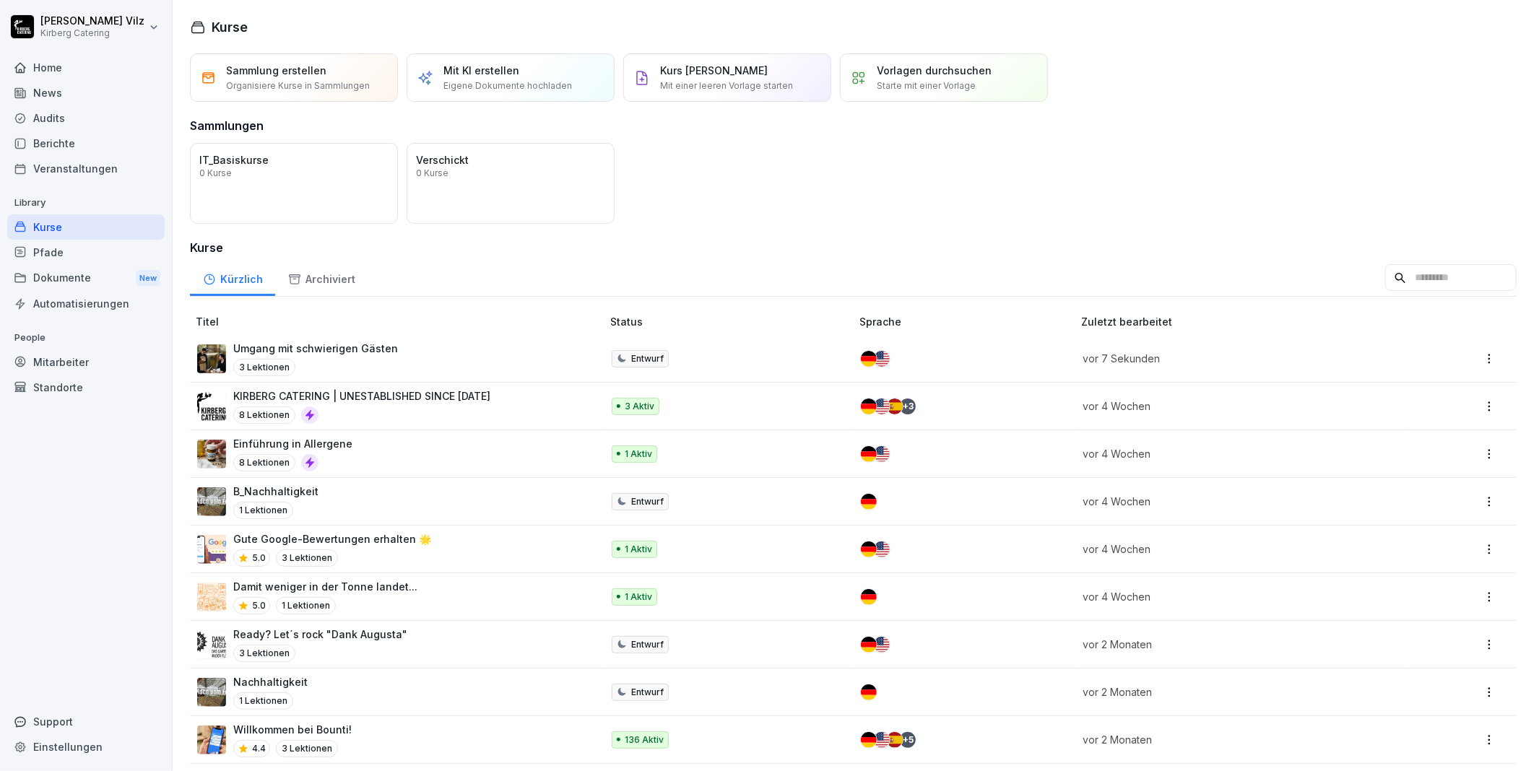
click at [328, 276] on div "Archiviert" at bounding box center [321, 277] width 92 height 37
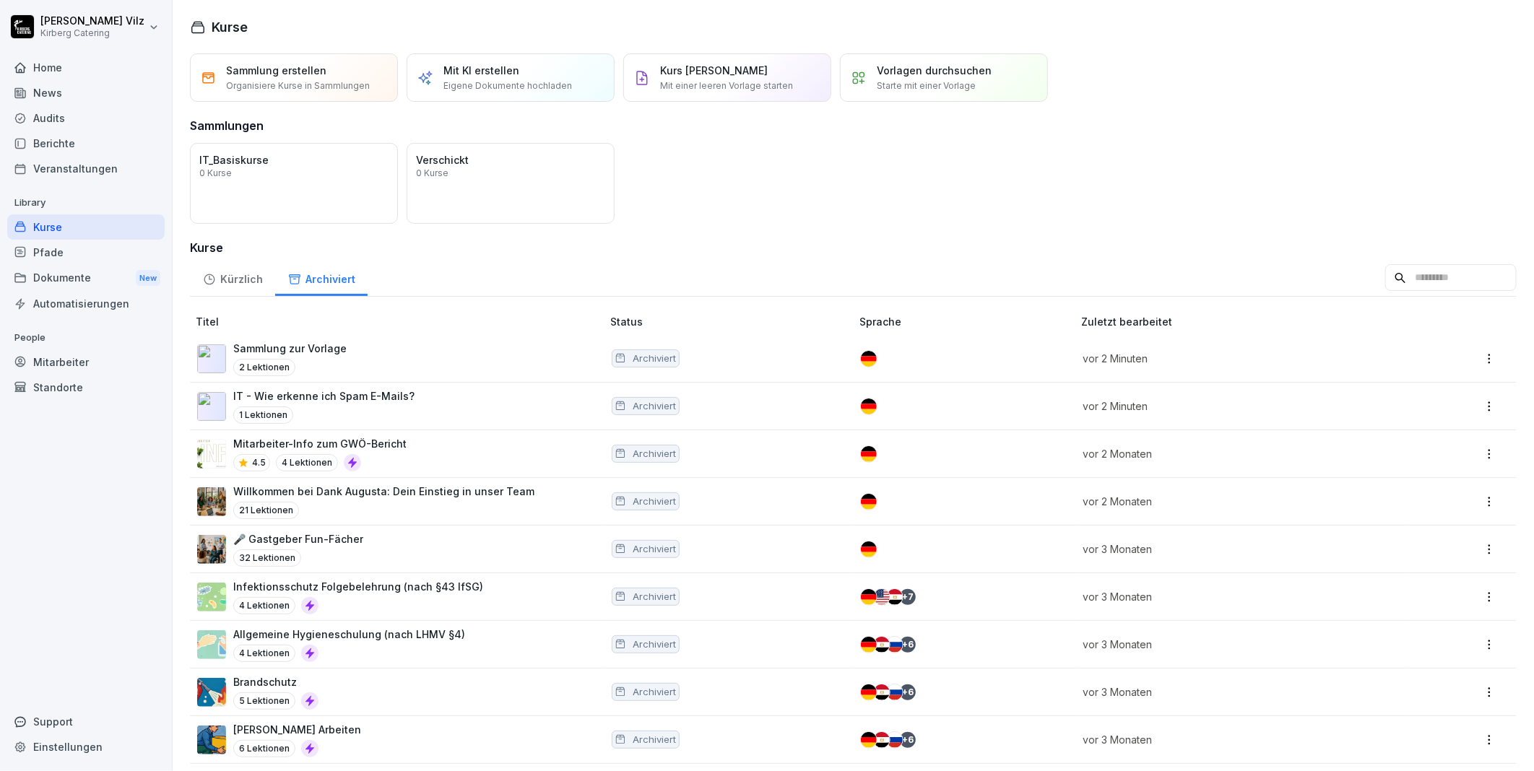
click at [246, 275] on div "Kürzlich" at bounding box center [232, 277] width 85 height 37
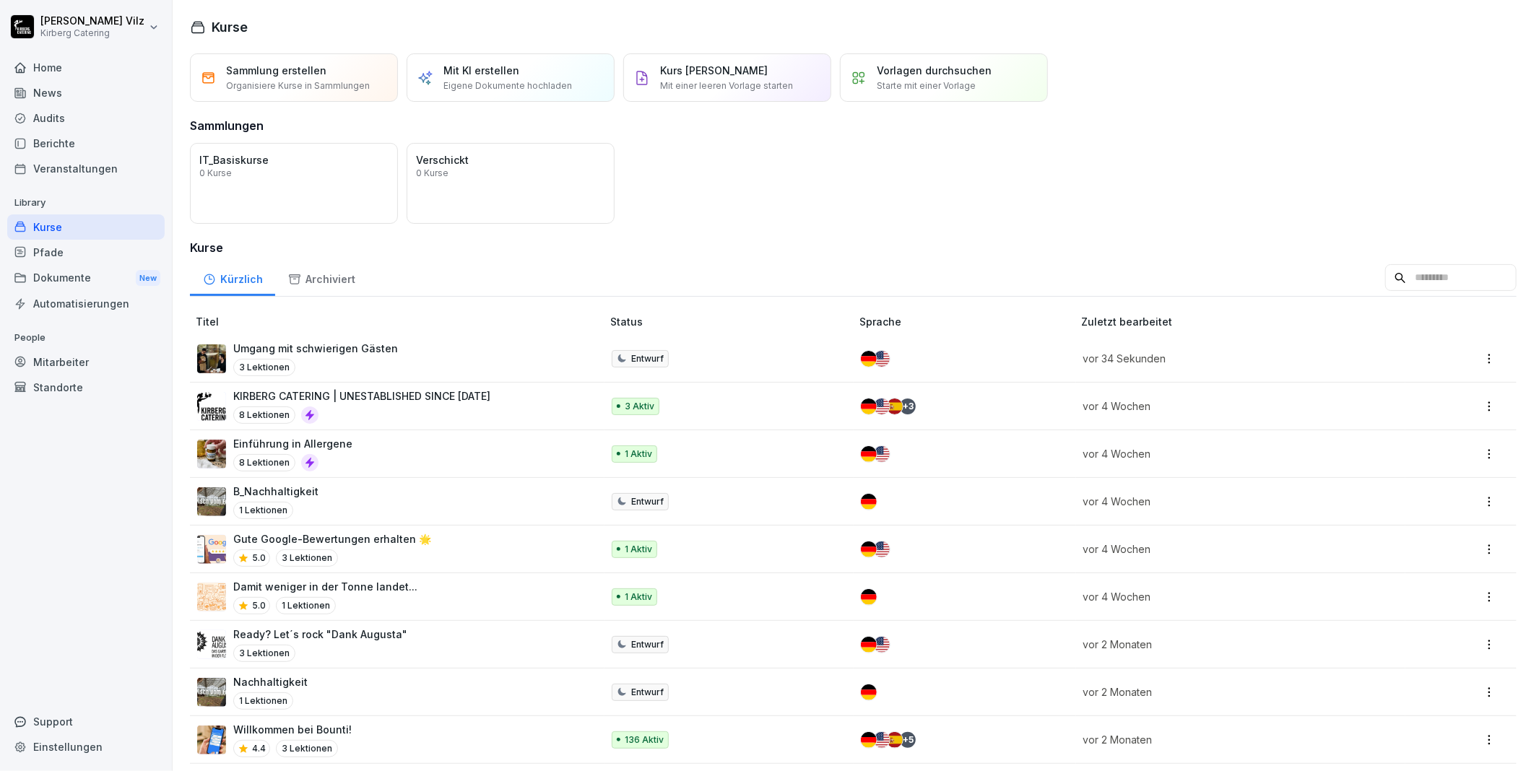
click at [0, 0] on div "Öffnen" at bounding box center [0, 0] width 0 height 0
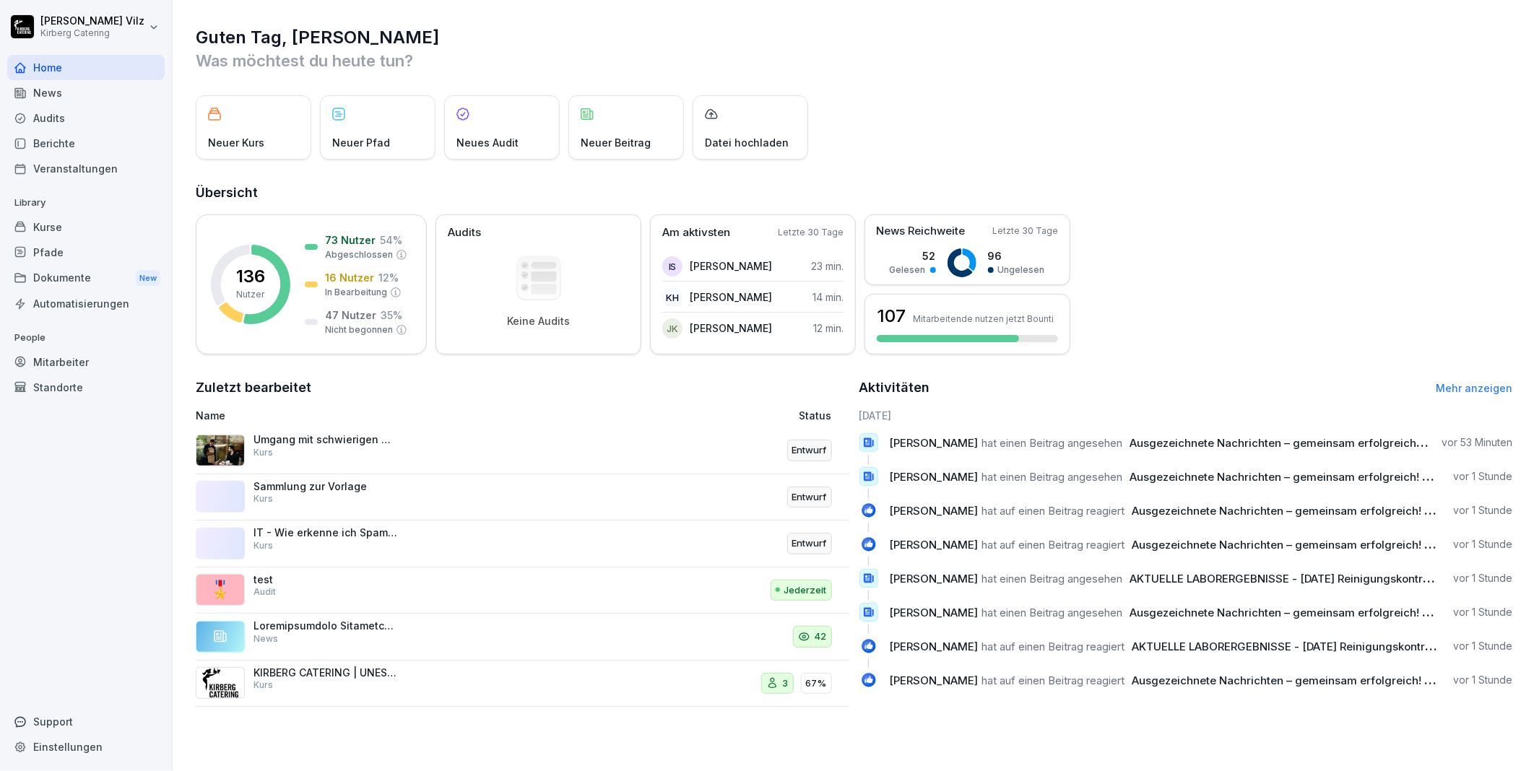
click at [58, 225] on div "Kurse" at bounding box center [85, 226] width 157 height 25
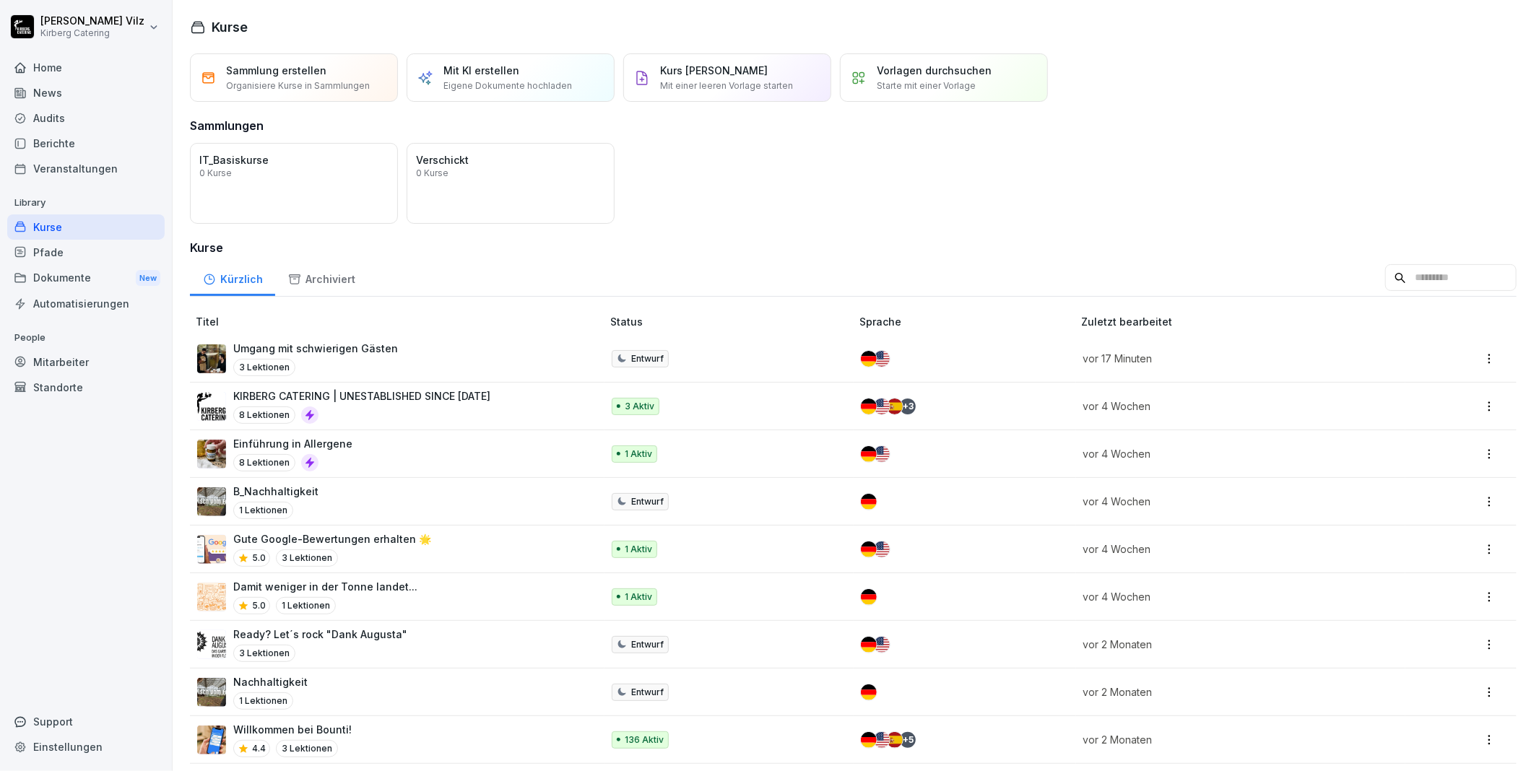
click at [487, 72] on p "Mit KI erstellen" at bounding box center [481, 70] width 76 height 15
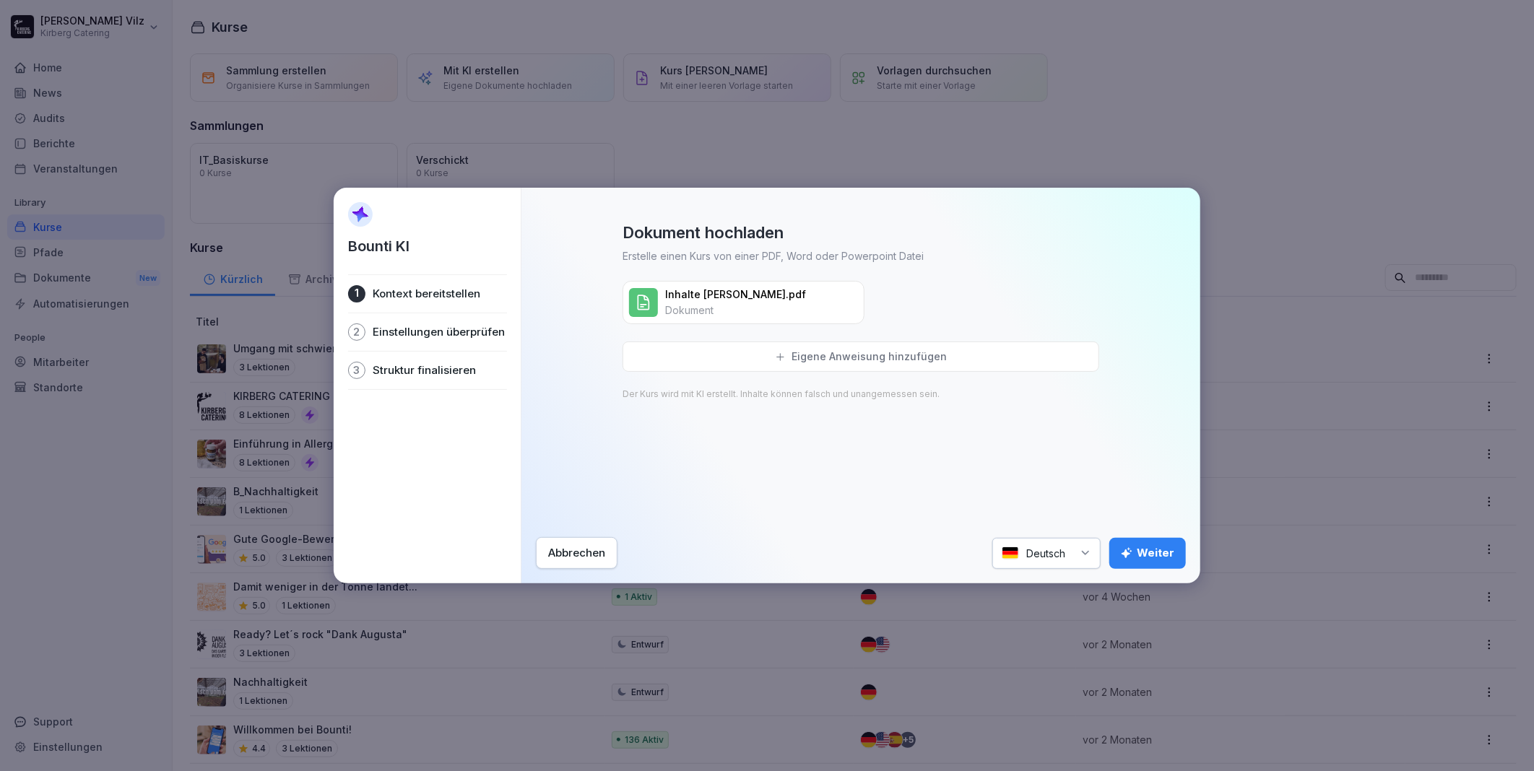
click at [1146, 556] on div "Weiter" at bounding box center [1147, 553] width 53 height 16
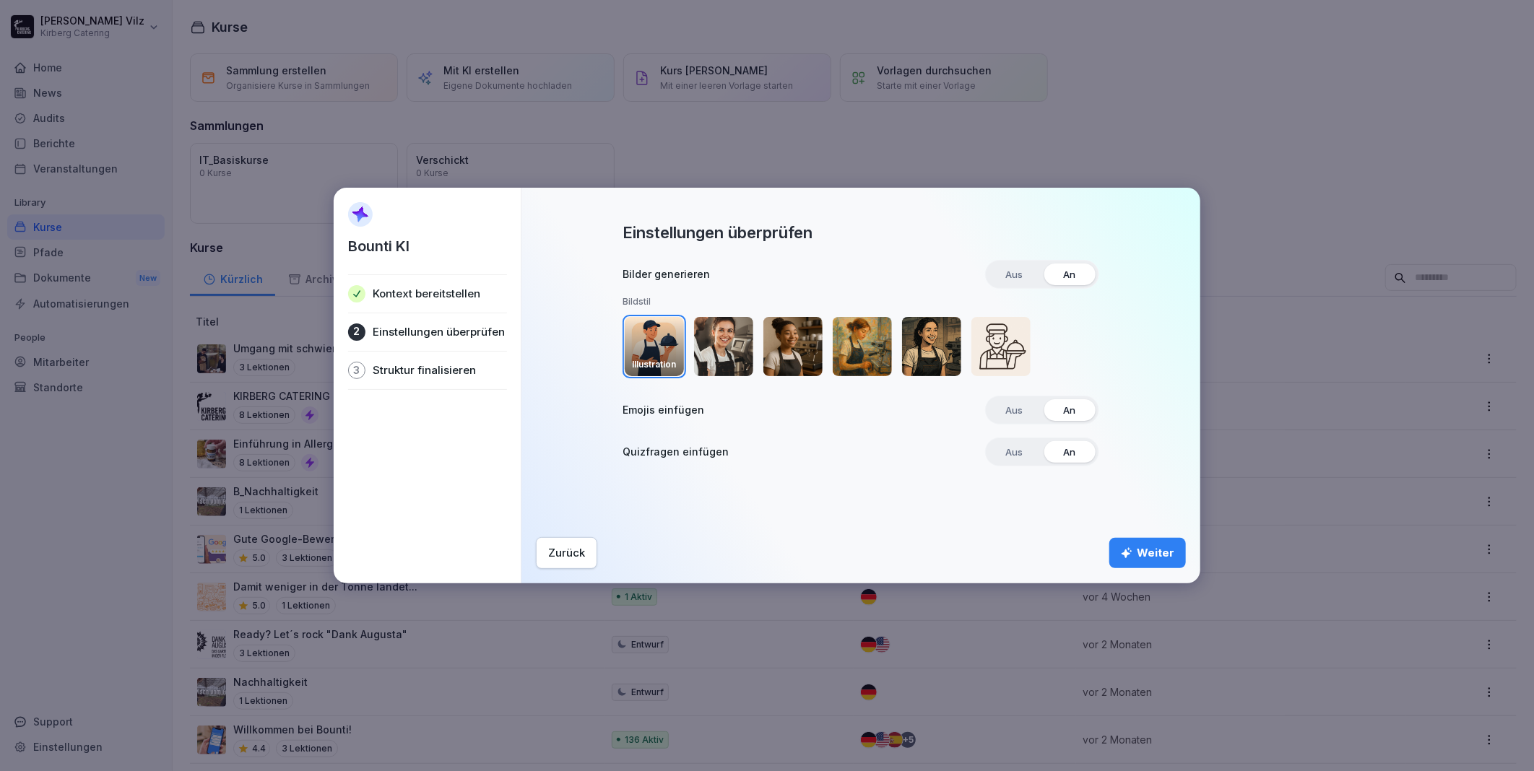
click at [1015, 451] on span "Aus" at bounding box center [1015, 452] width 38 height 22
click at [1145, 553] on div "Weiter" at bounding box center [1147, 553] width 53 height 16
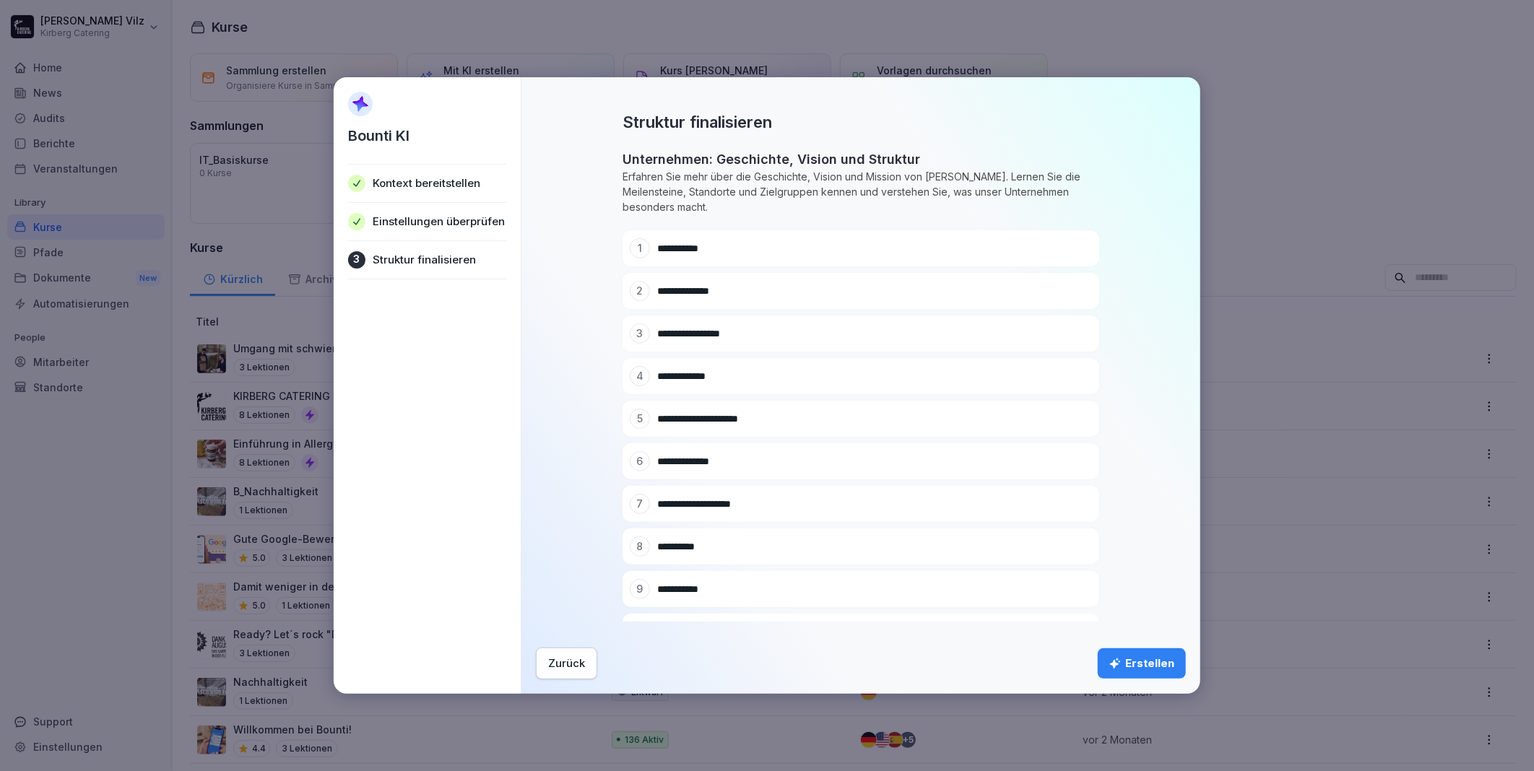
click at [1158, 664] on div "Erstellen" at bounding box center [1141, 664] width 65 height 16
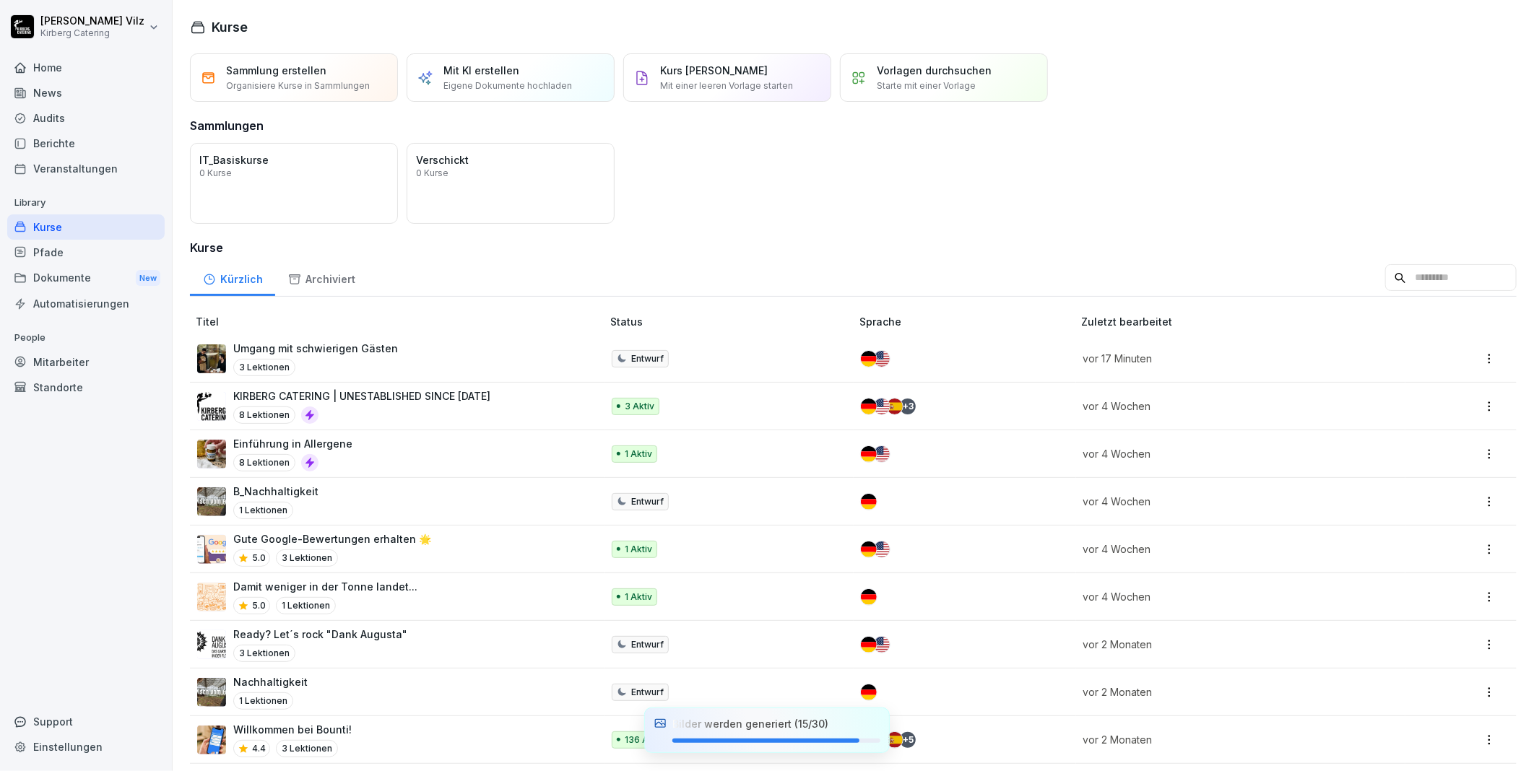
click at [56, 87] on div "News" at bounding box center [85, 92] width 157 height 25
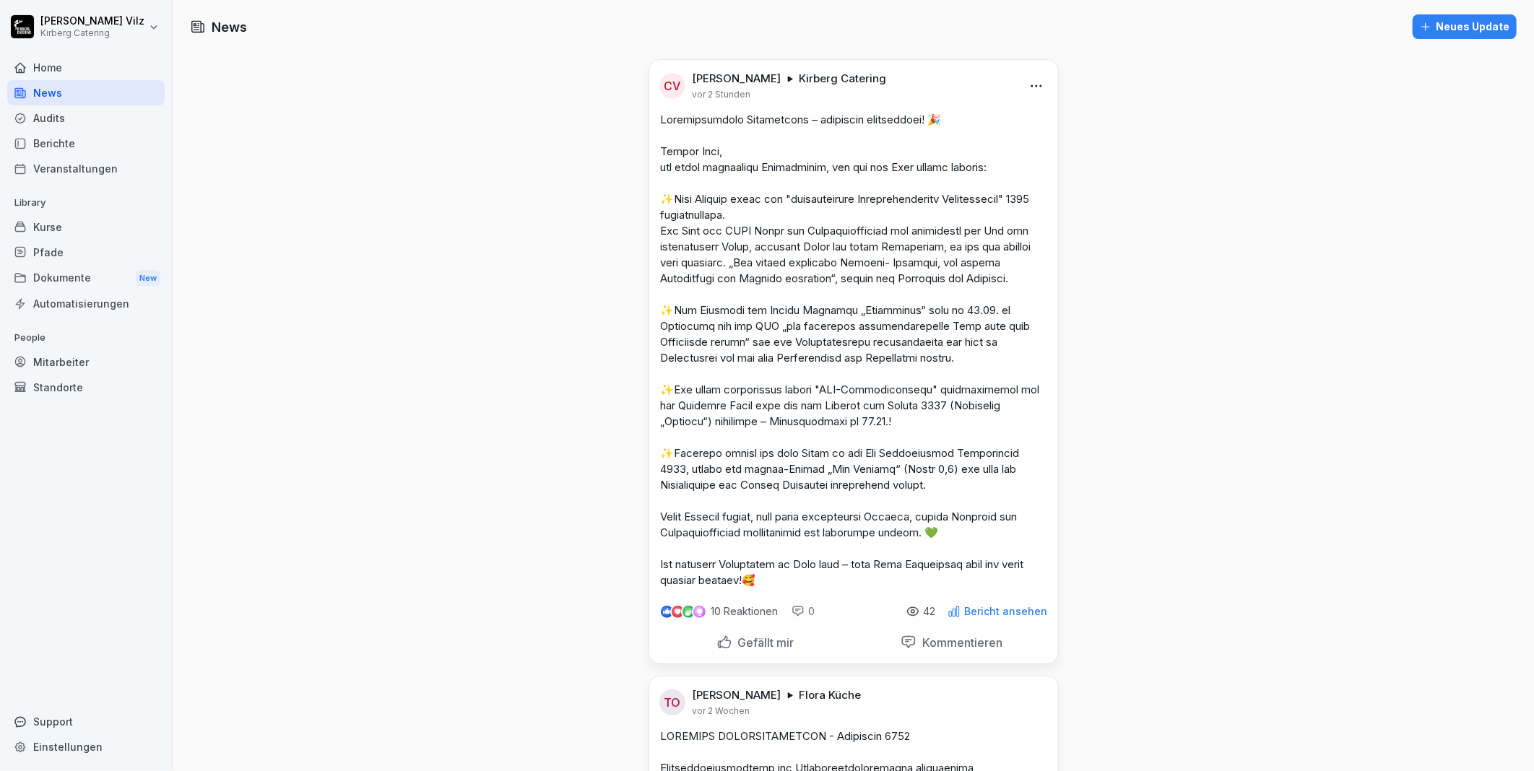
click at [984, 617] on p "Bericht ansehen" at bounding box center [1006, 612] width 83 height 12
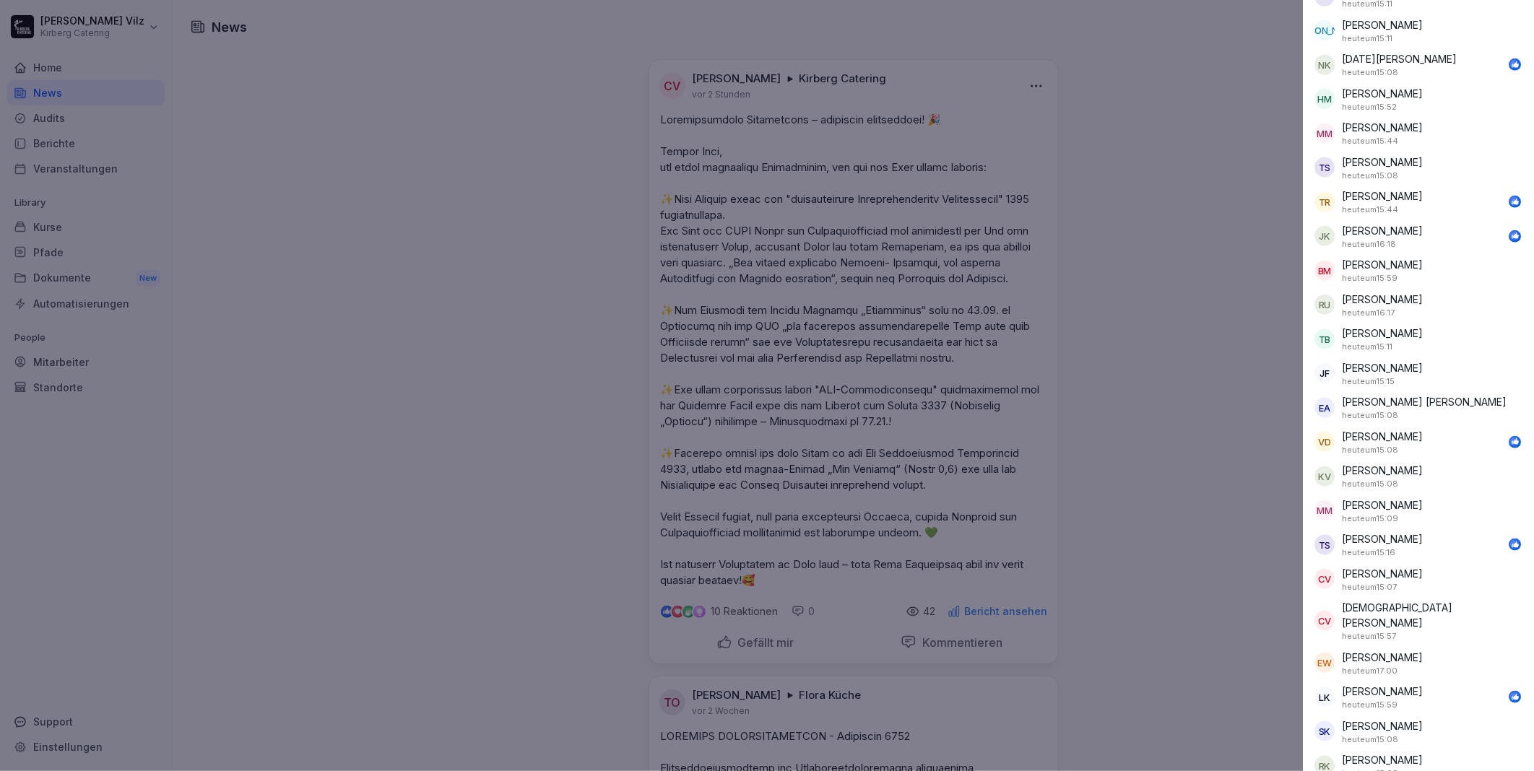
scroll to position [850, 0]
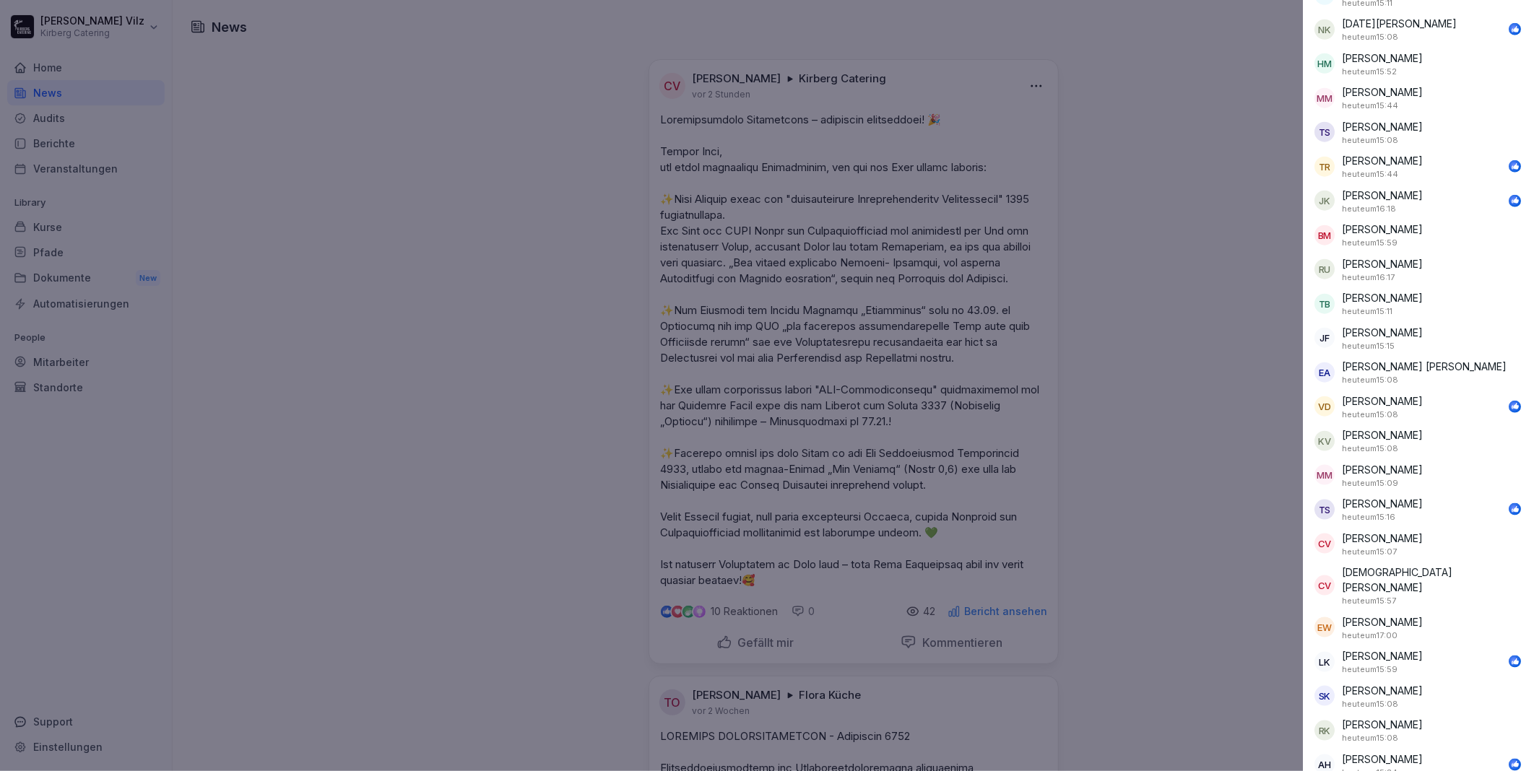
click at [1182, 499] on div at bounding box center [767, 385] width 1534 height 771
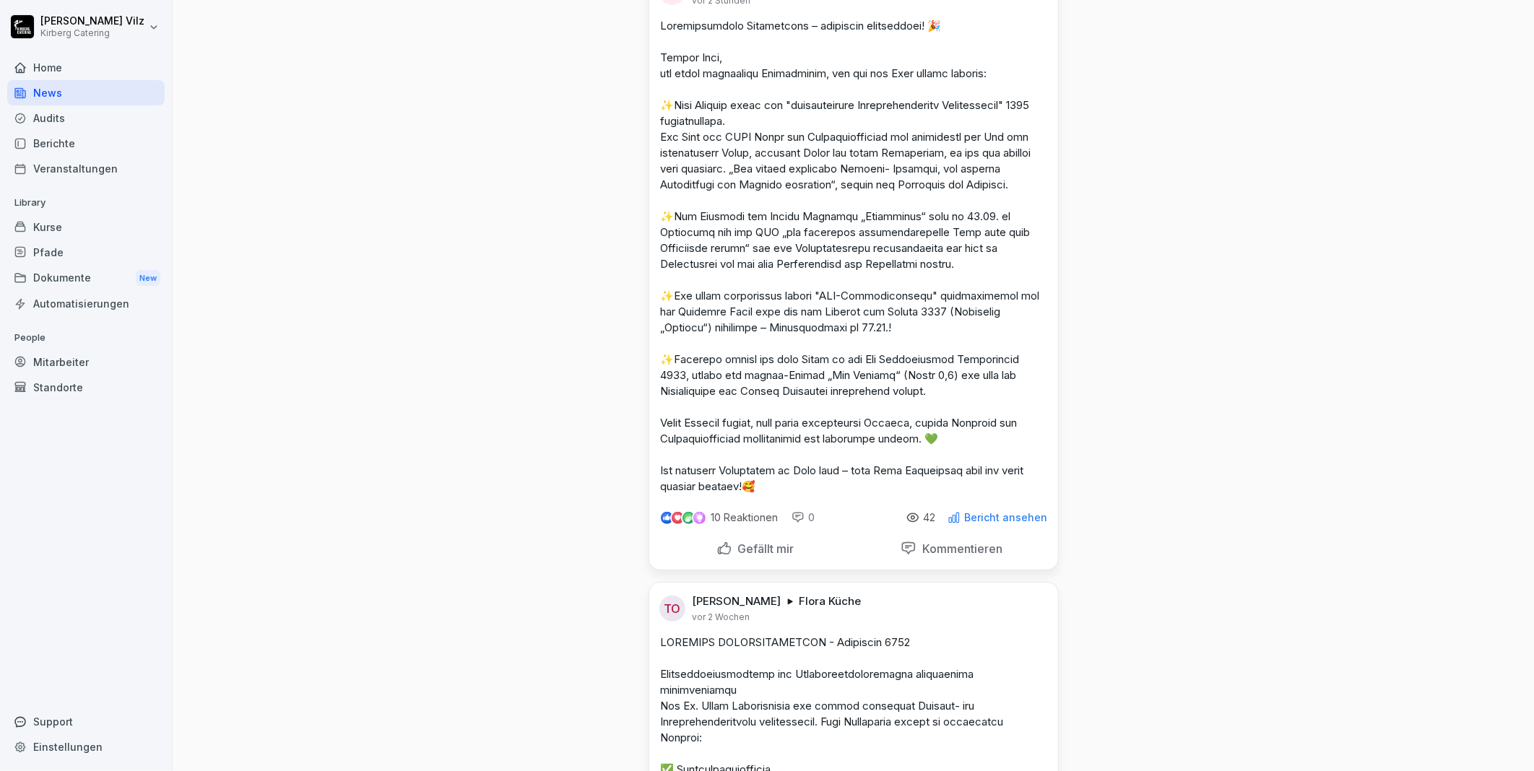
scroll to position [0, 0]
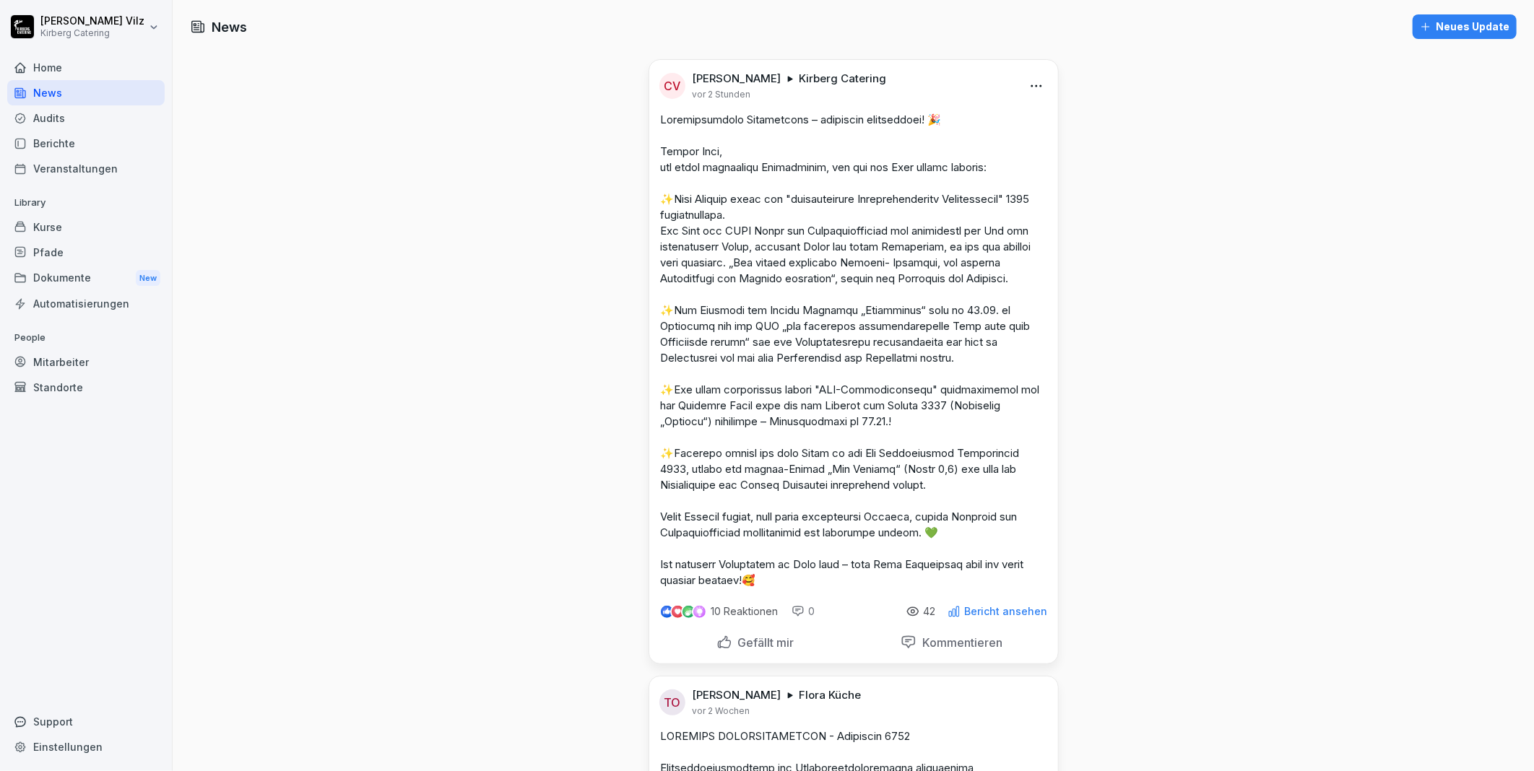
click at [67, 229] on div "Kurse" at bounding box center [85, 226] width 157 height 25
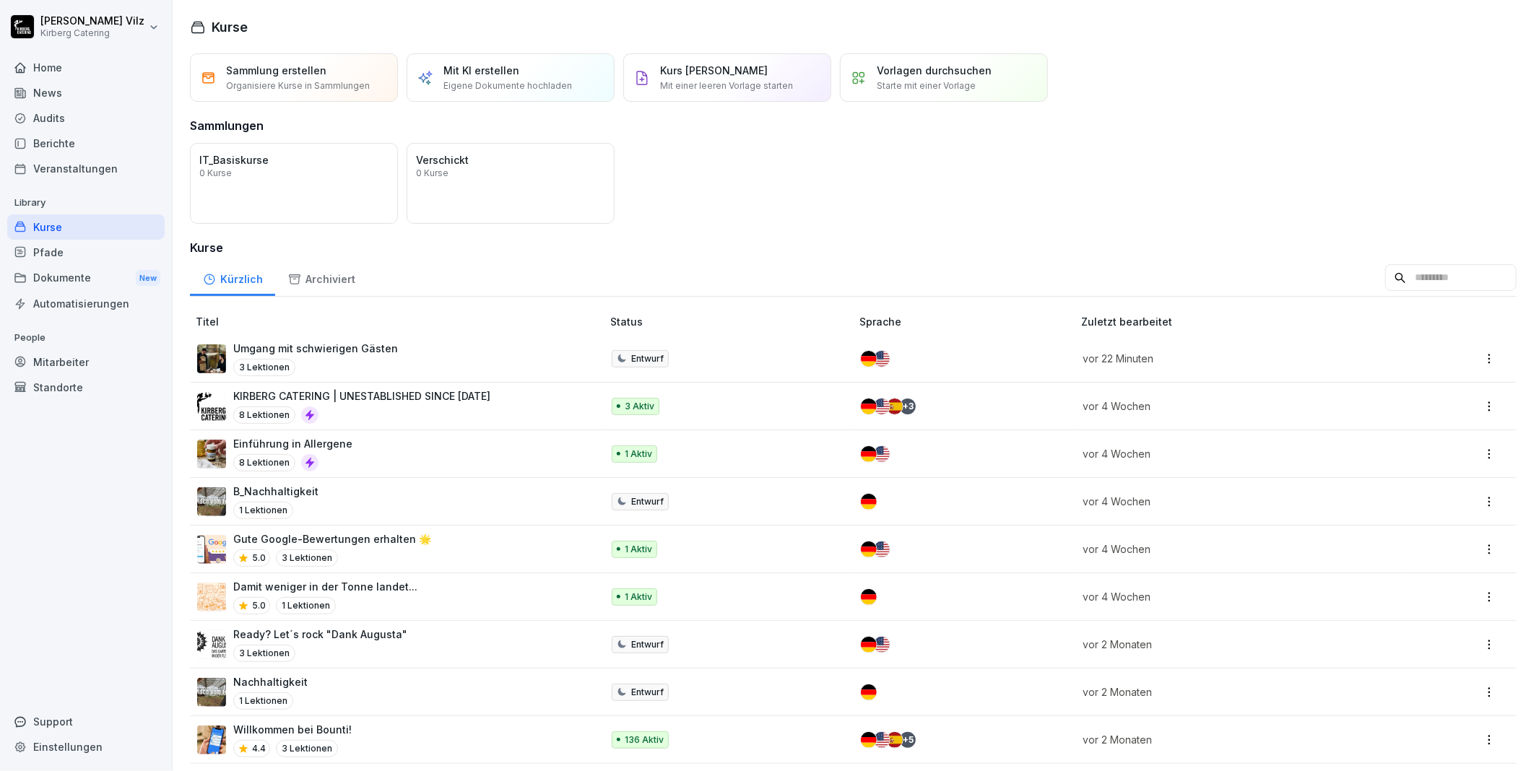
click at [498, 77] on p "Mit KI erstellen" at bounding box center [481, 70] width 76 height 15
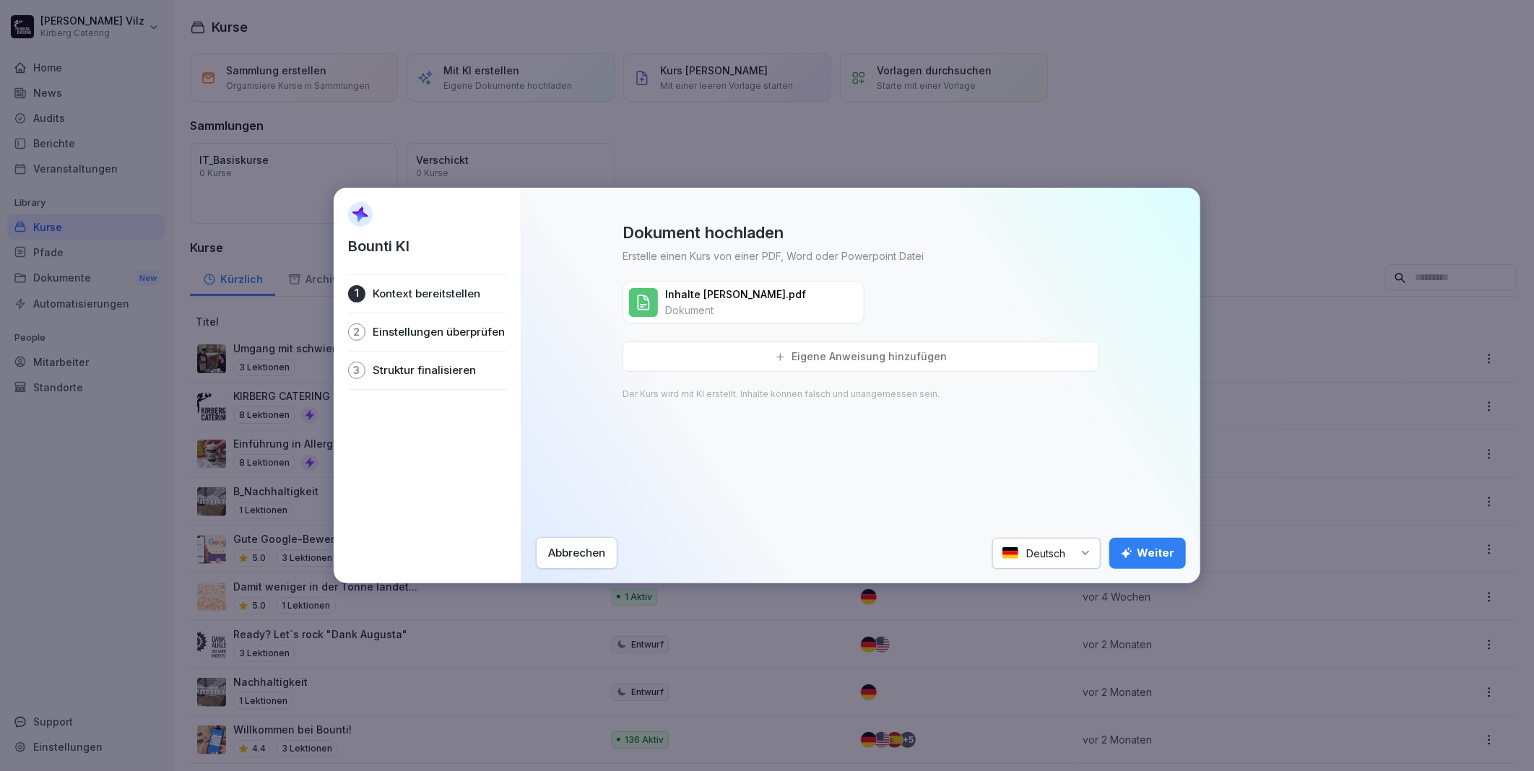
click at [786, 355] on icon at bounding box center [780, 357] width 11 height 11
click at [706, 362] on textarea at bounding box center [860, 417] width 477 height 151
click at [781, 358] on textarea "**********" at bounding box center [860, 417] width 477 height 151
click at [791, 360] on textarea "**********" at bounding box center [860, 417] width 477 height 151
click at [968, 357] on textarea "**********" at bounding box center [860, 417] width 477 height 151
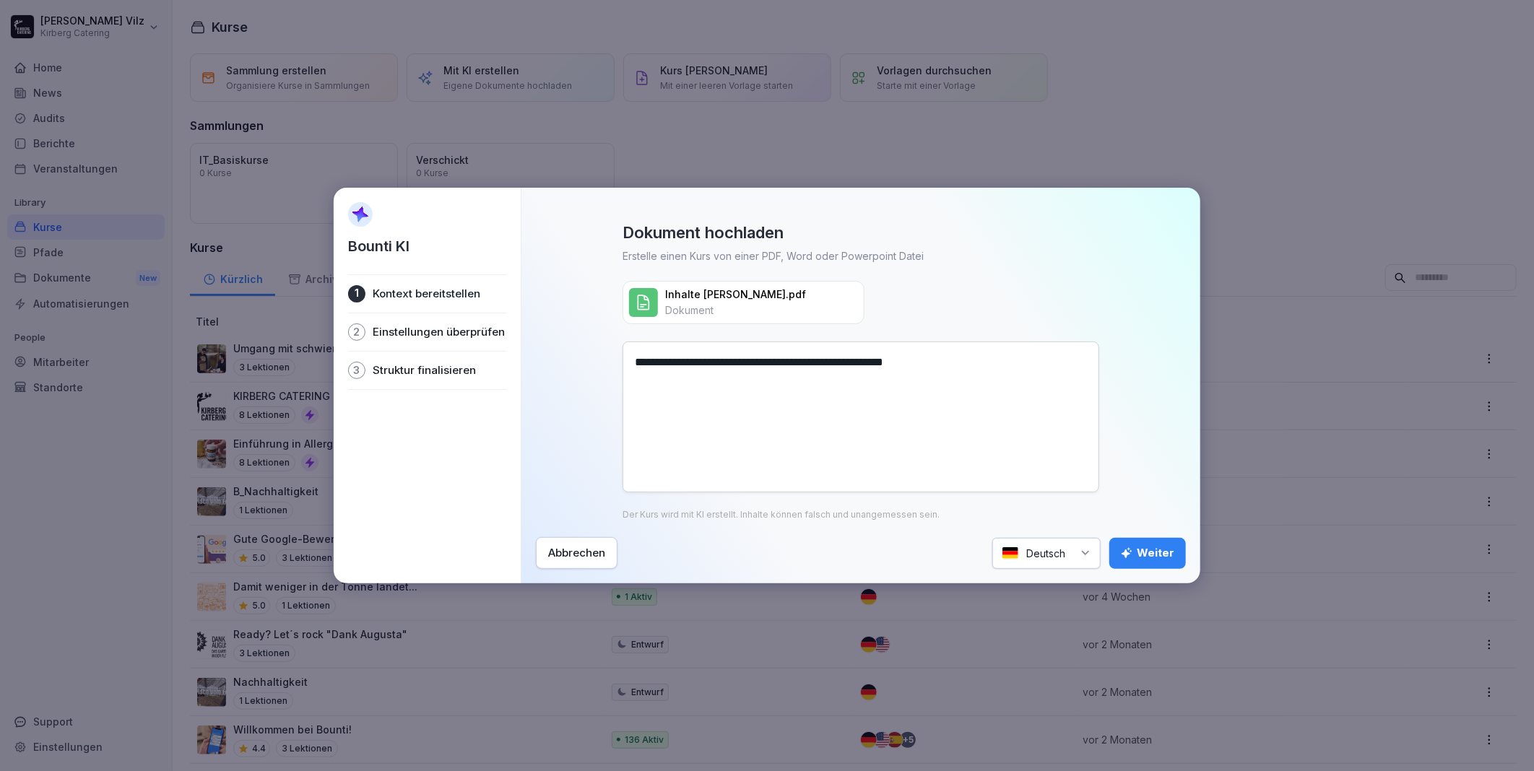
type textarea "**********"
click at [1144, 547] on div "Weiter" at bounding box center [1147, 553] width 53 height 16
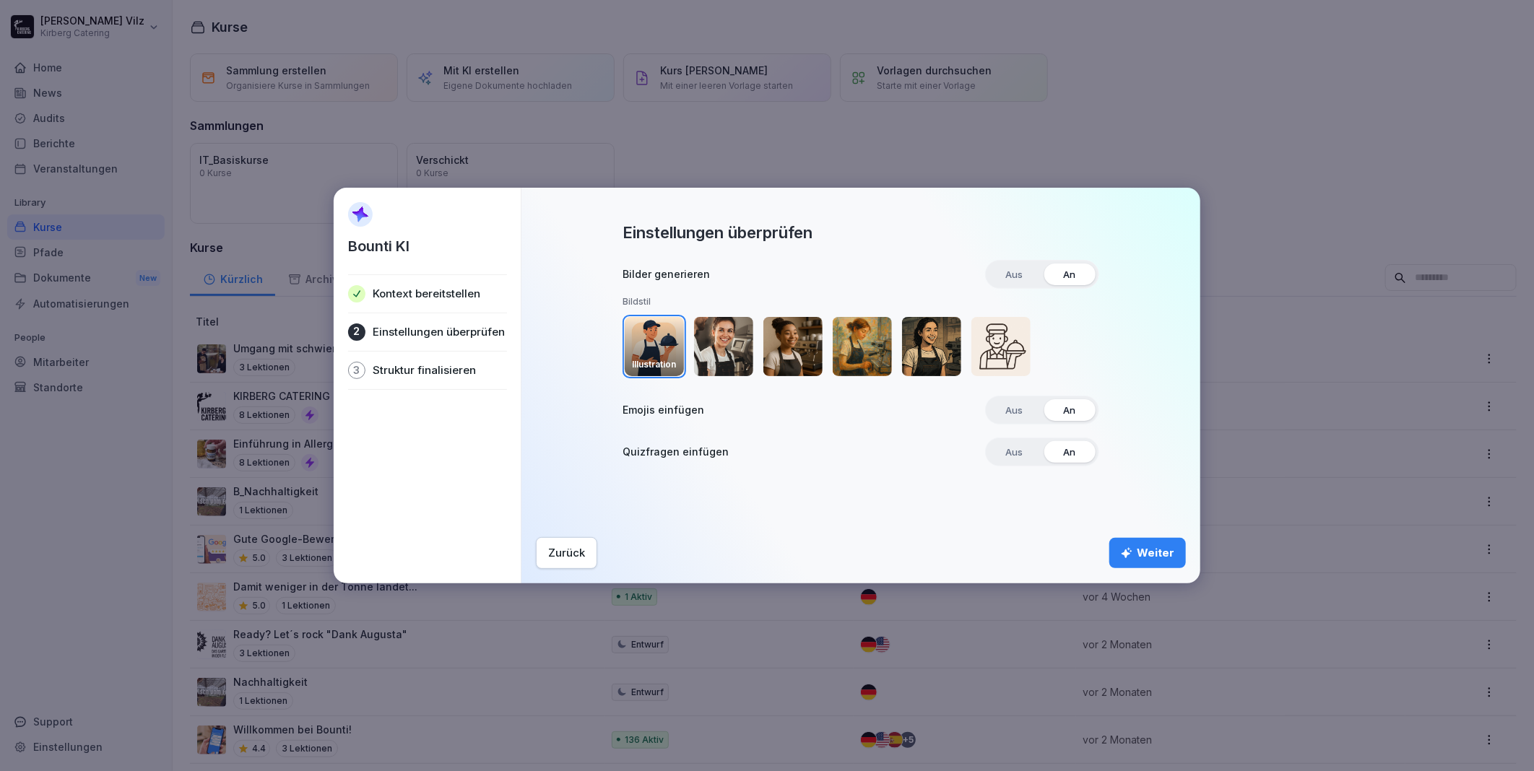
click at [666, 339] on img "button" at bounding box center [654, 346] width 59 height 59
click at [1018, 449] on span "Aus" at bounding box center [1015, 452] width 38 height 22
click at [1159, 546] on div "Weiter" at bounding box center [1147, 553] width 53 height 16
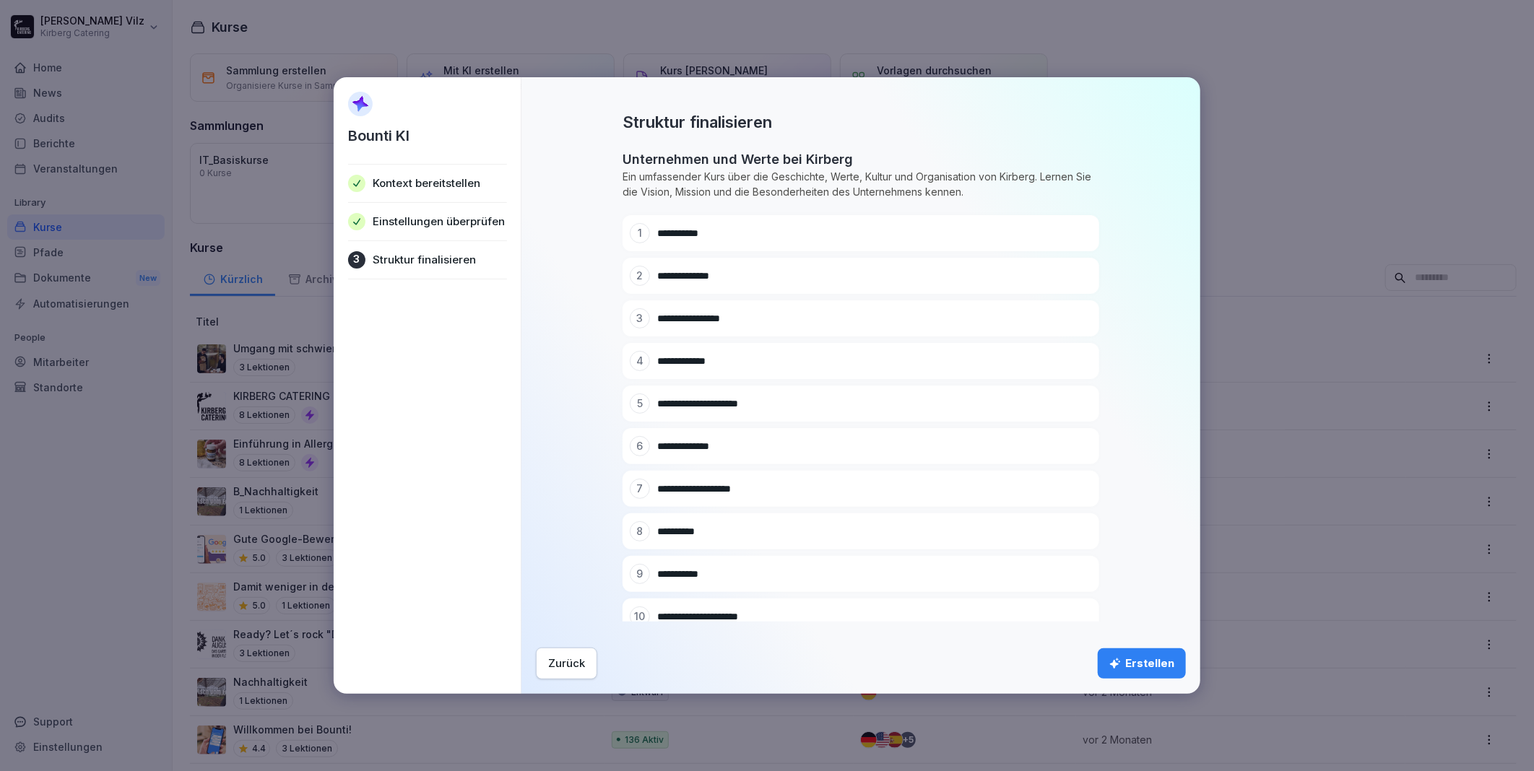
click at [1144, 660] on div "Erstellen" at bounding box center [1141, 664] width 65 height 16
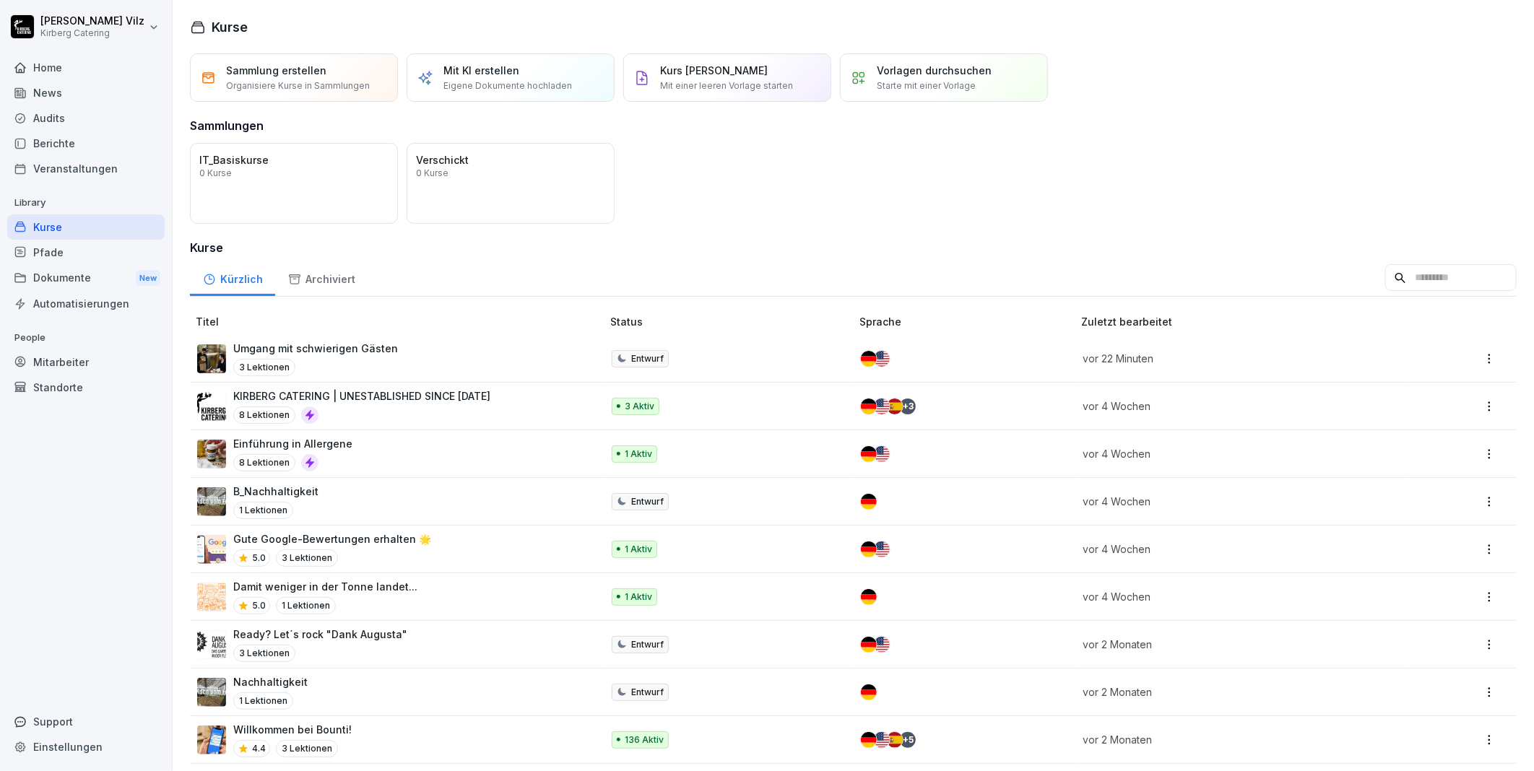
click at [1153, 159] on div "Öffnen IT_Basiskurse 0 Kurse Öffnen Verschickt 0 Kurse" at bounding box center [853, 183] width 1327 height 81
